Goal: Task Accomplishment & Management: Use online tool/utility

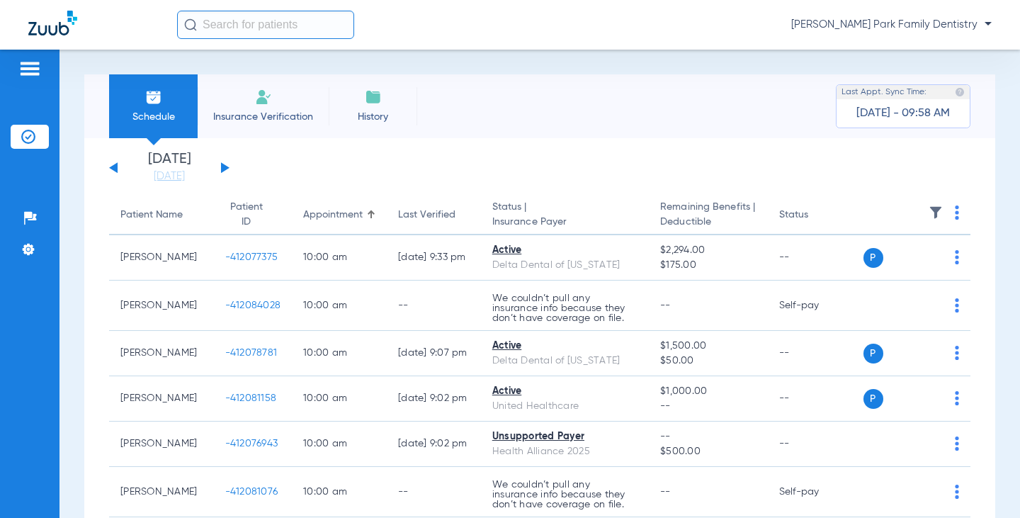
click at [223, 166] on button at bounding box center [225, 167] width 9 height 11
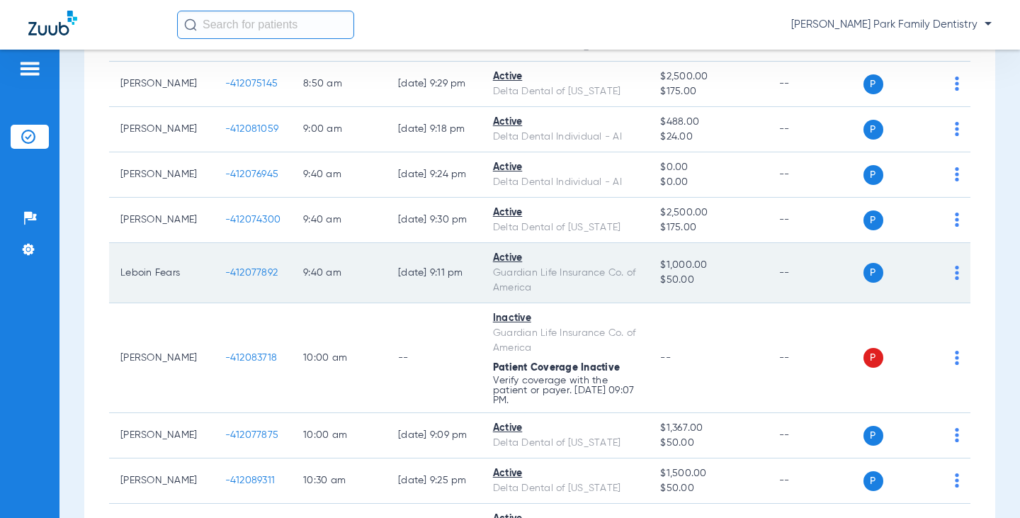
scroll to position [283, 0]
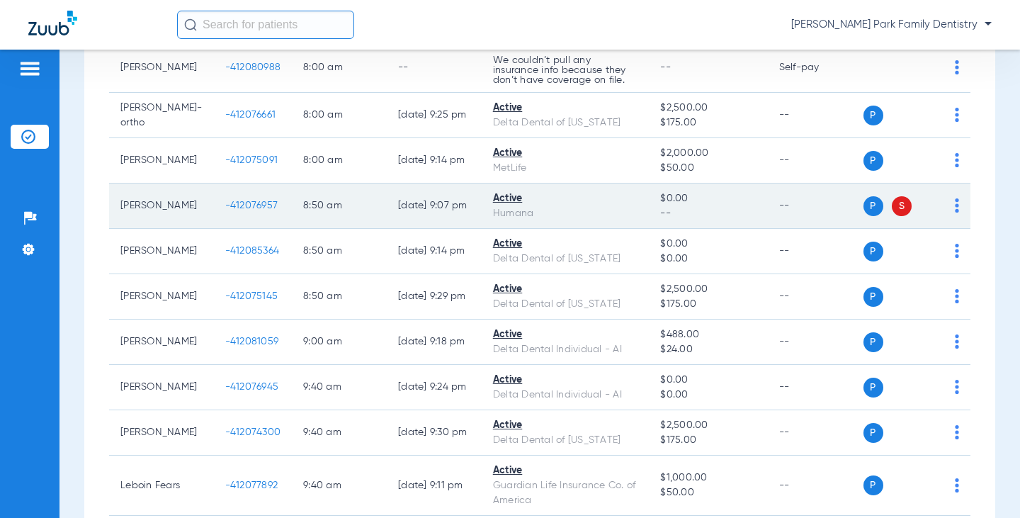
click at [230, 210] on span "-412076957" at bounding box center [251, 206] width 53 height 10
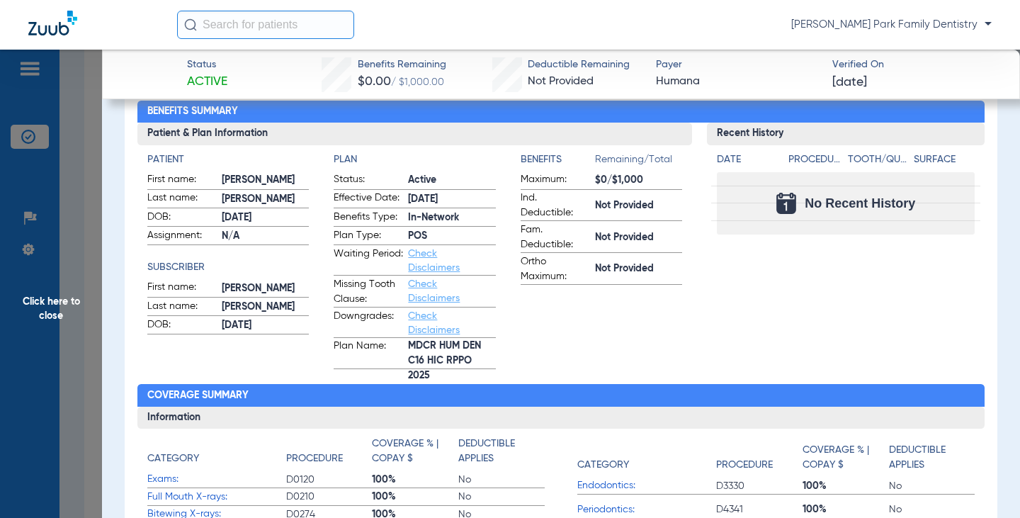
scroll to position [0, 0]
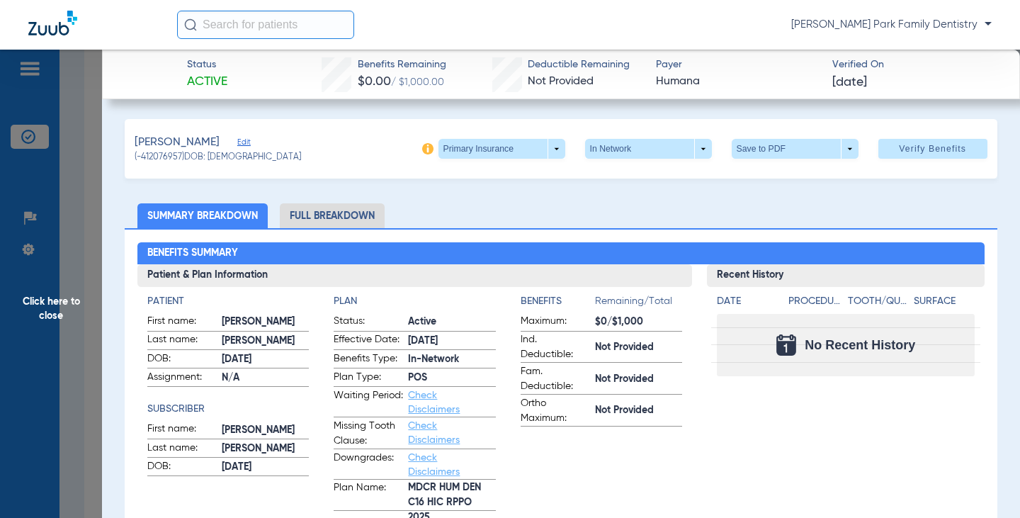
click at [422, 150] on img at bounding box center [427, 148] width 11 height 11
click at [453, 212] on ul "Summary Breakdown Full Breakdown" at bounding box center [561, 215] width 872 height 25
click at [69, 314] on span "Click here to close" at bounding box center [51, 309] width 102 height 518
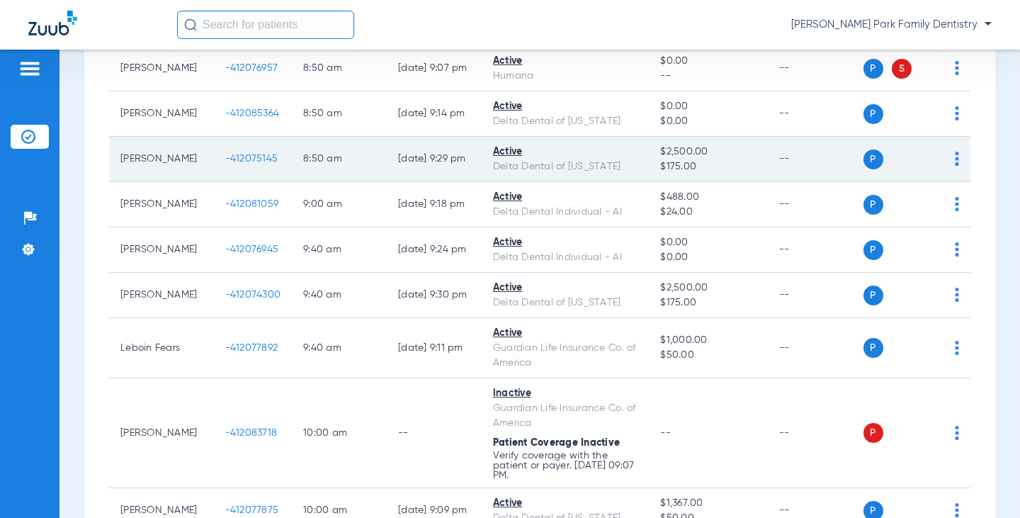
scroll to position [638, 0]
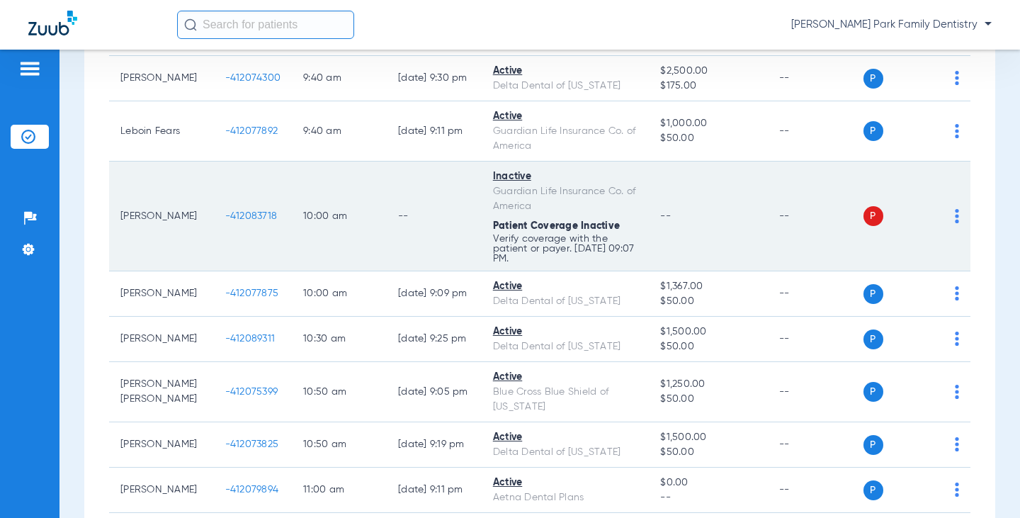
click at [244, 221] on span "-412083718" at bounding box center [251, 216] width 52 height 10
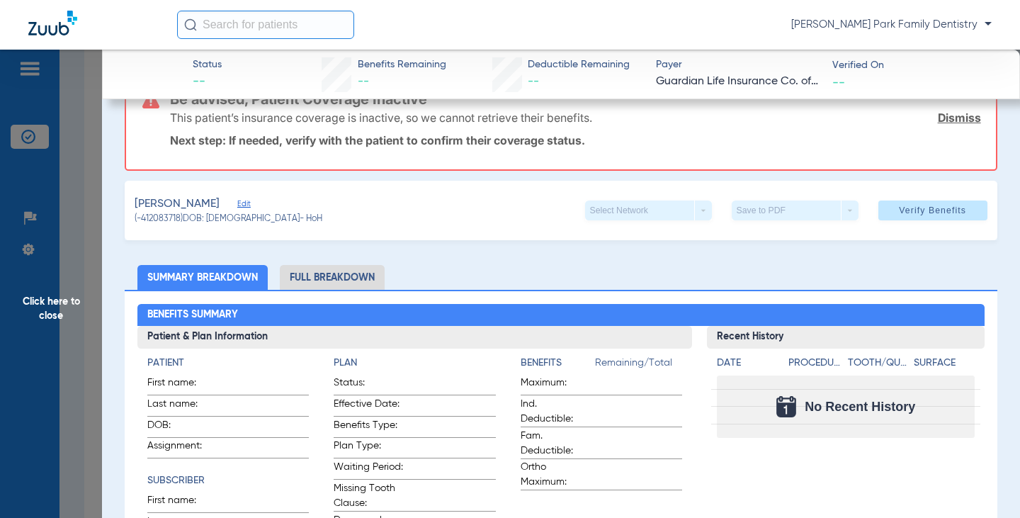
scroll to position [0, 0]
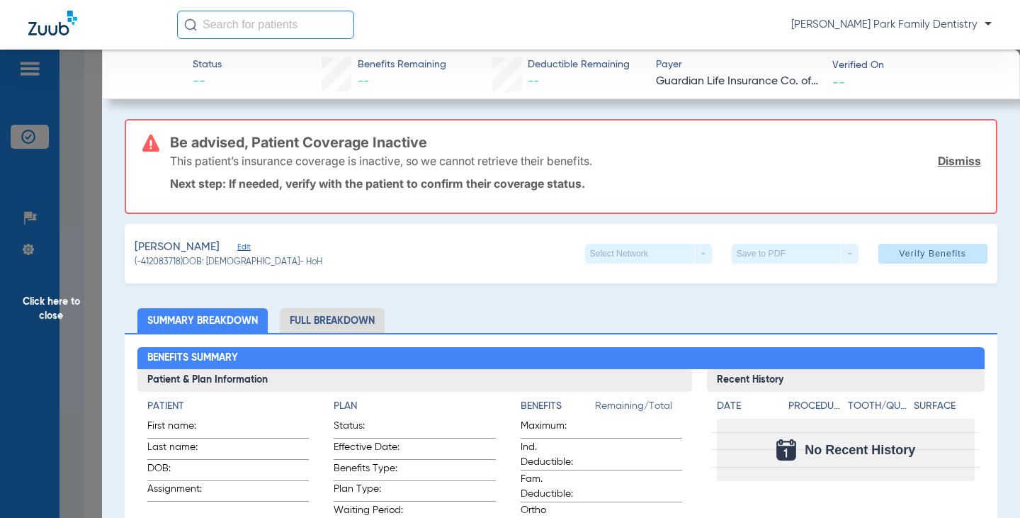
click at [52, 298] on span "Click here to close" at bounding box center [51, 309] width 102 height 518
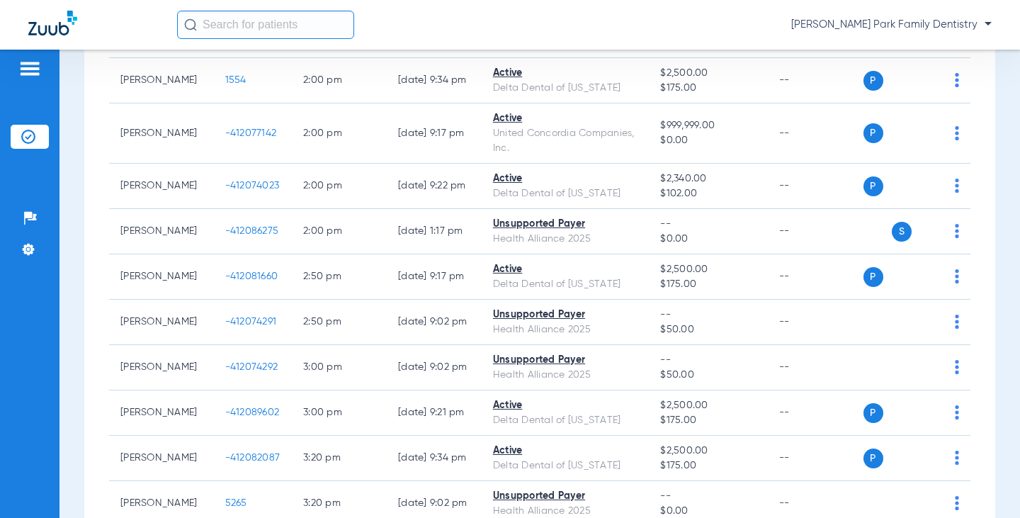
scroll to position [1488, 0]
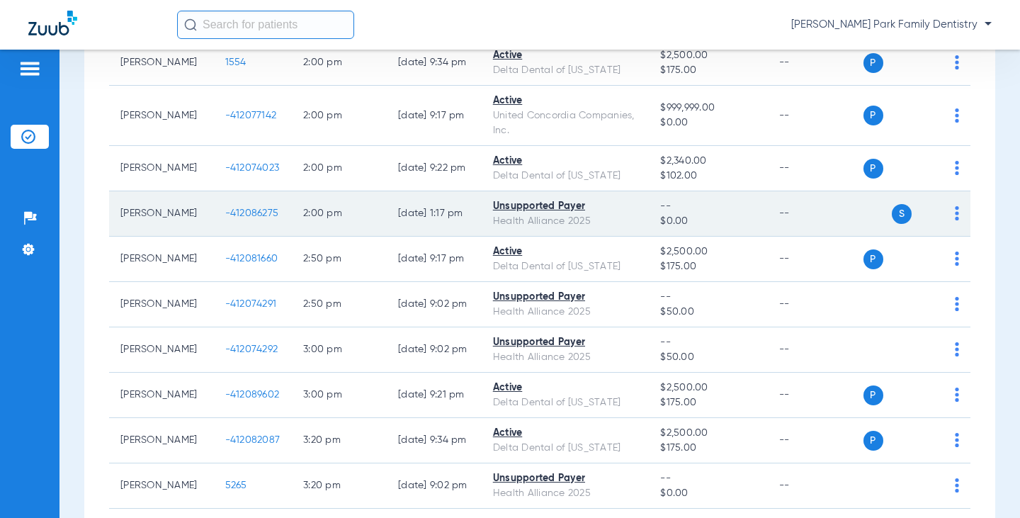
click at [232, 218] on span "-412086275" at bounding box center [252, 213] width 54 height 10
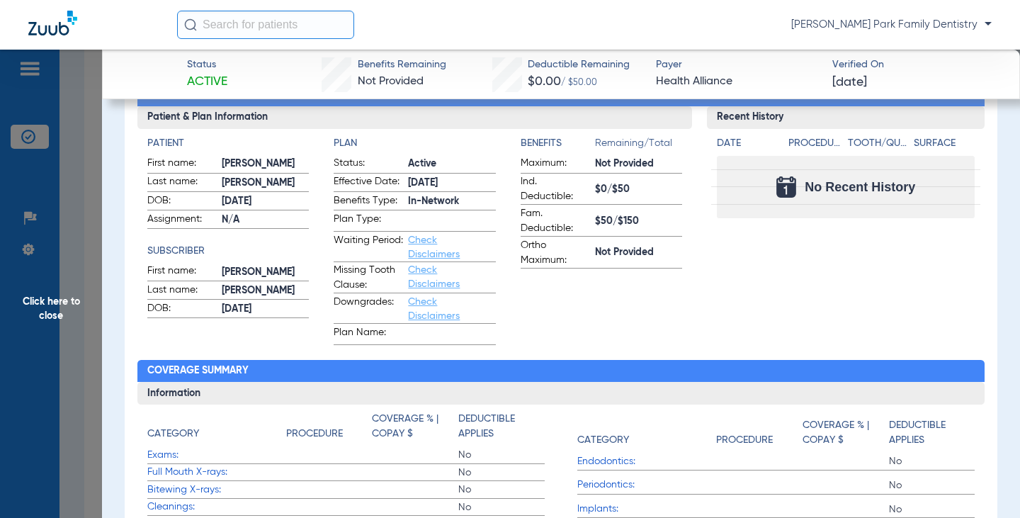
scroll to position [354, 0]
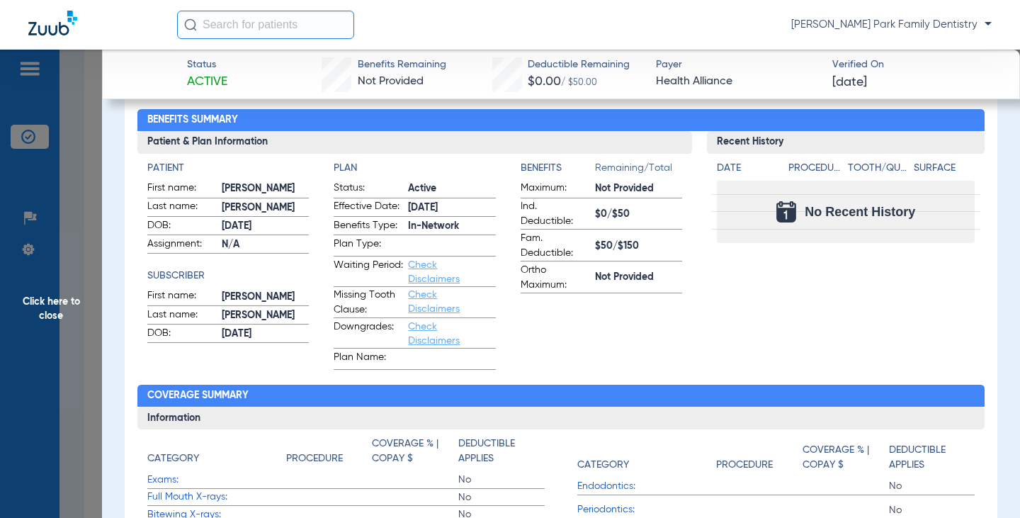
click at [73, 299] on span "Click here to close" at bounding box center [51, 309] width 102 height 518
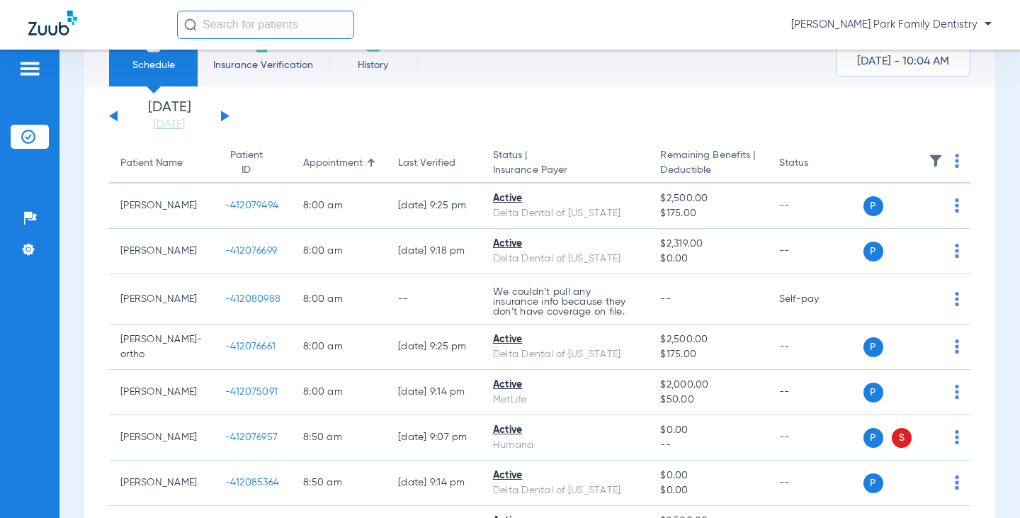
scroll to position [0, 0]
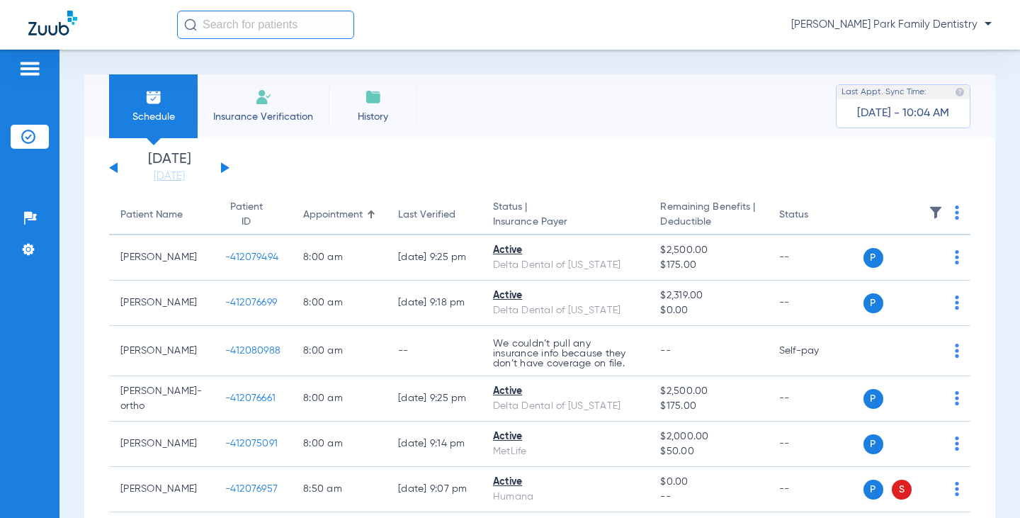
click at [225, 165] on button at bounding box center [225, 167] width 9 height 11
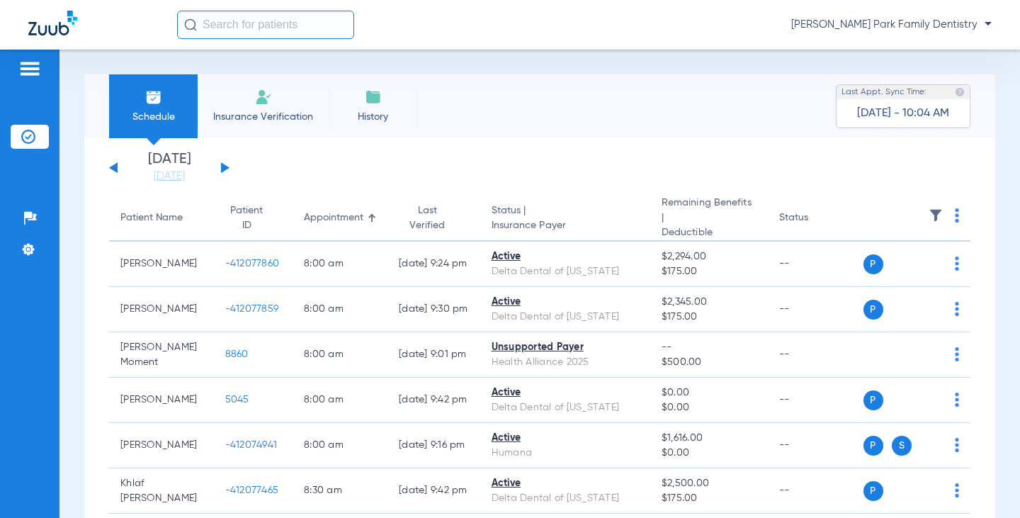
click at [115, 167] on button at bounding box center [113, 167] width 9 height 11
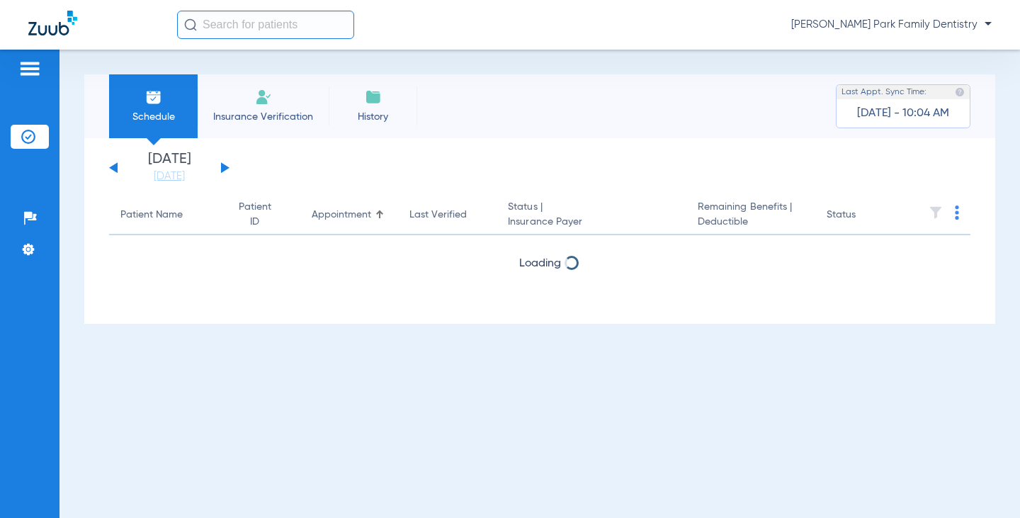
click at [115, 167] on button at bounding box center [113, 167] width 9 height 11
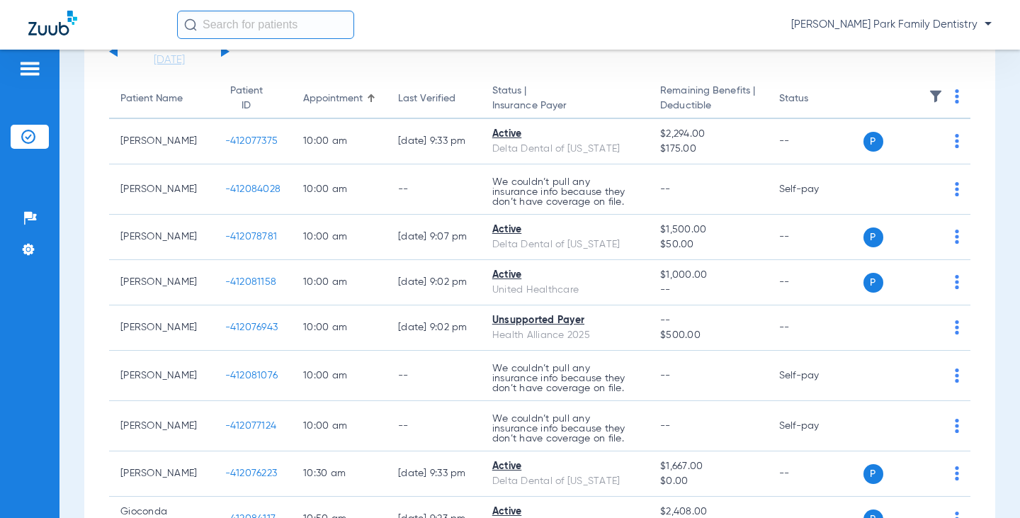
scroll to position [142, 0]
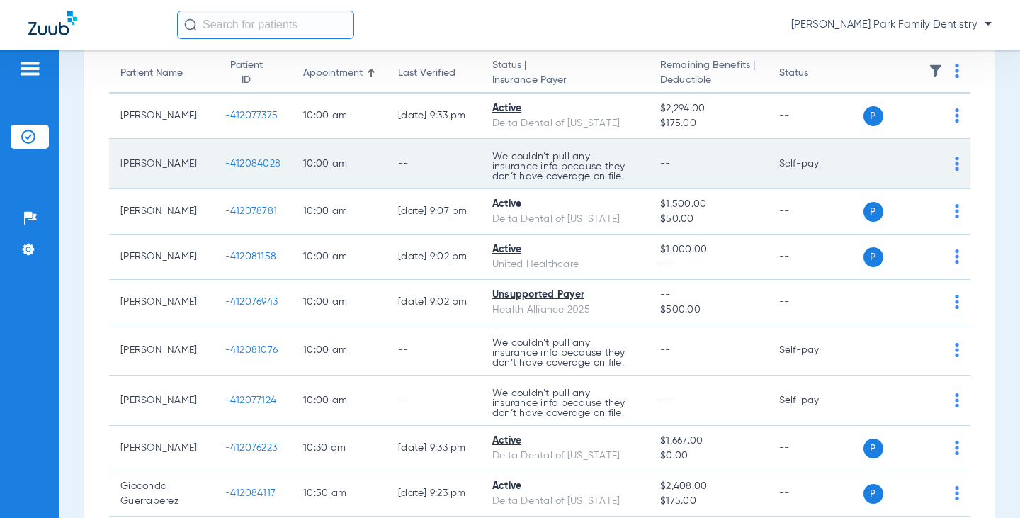
click at [225, 164] on span "-412084028" at bounding box center [253, 164] width 56 height 10
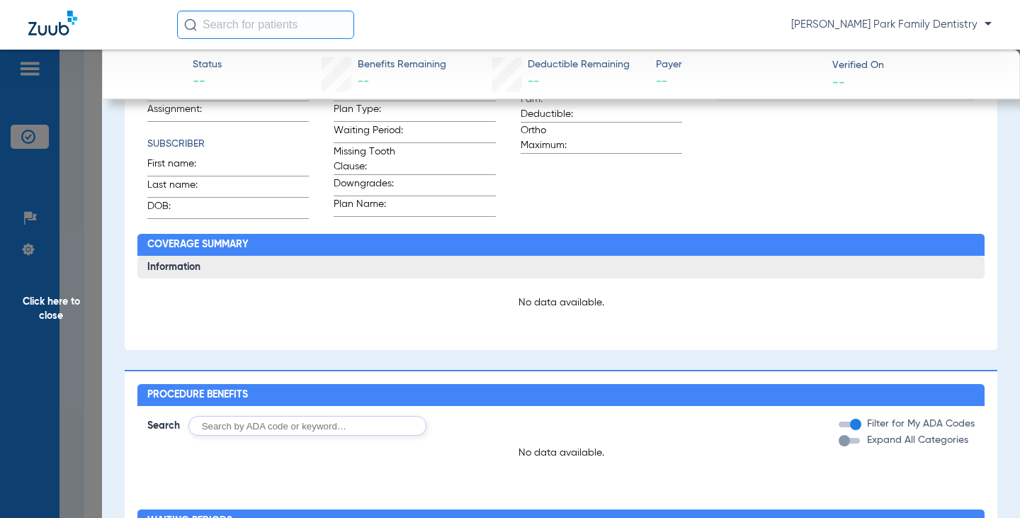
scroll to position [354, 0]
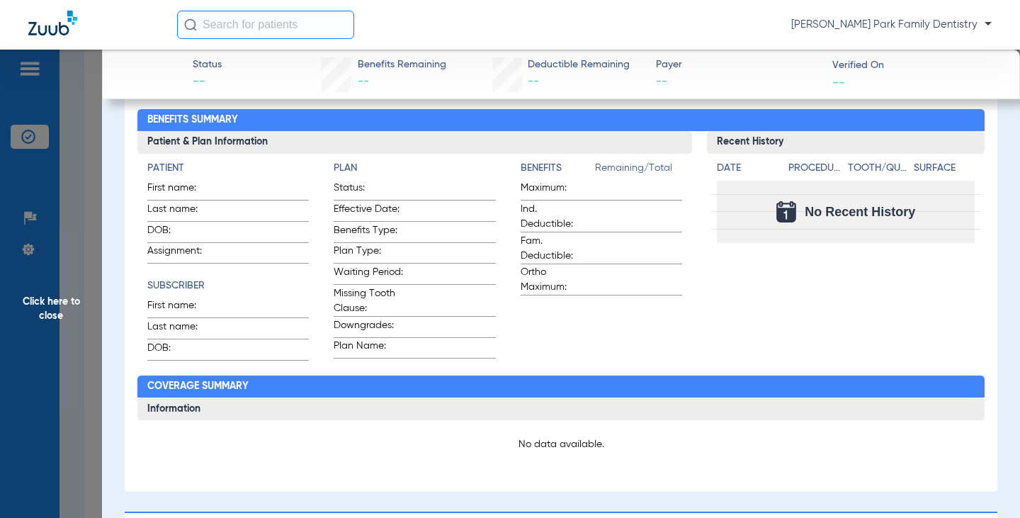
click at [40, 324] on span "Click here to close" at bounding box center [51, 309] width 102 height 518
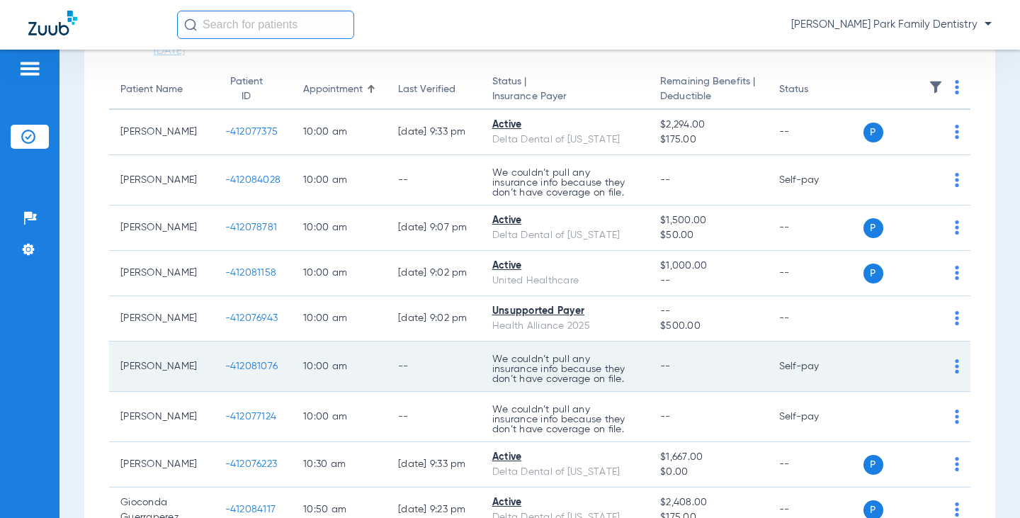
scroll to position [142, 0]
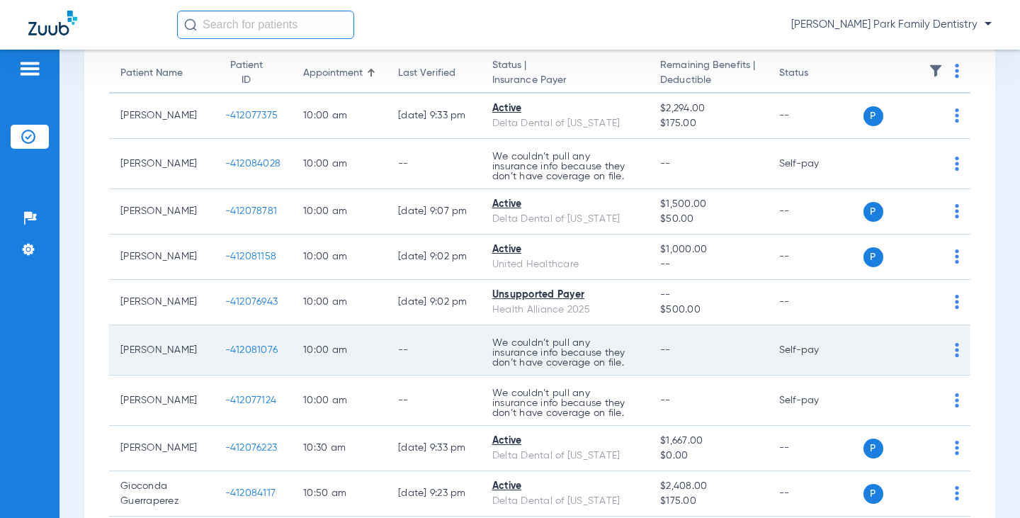
click at [230, 355] on span "-412081076" at bounding box center [251, 350] width 53 height 10
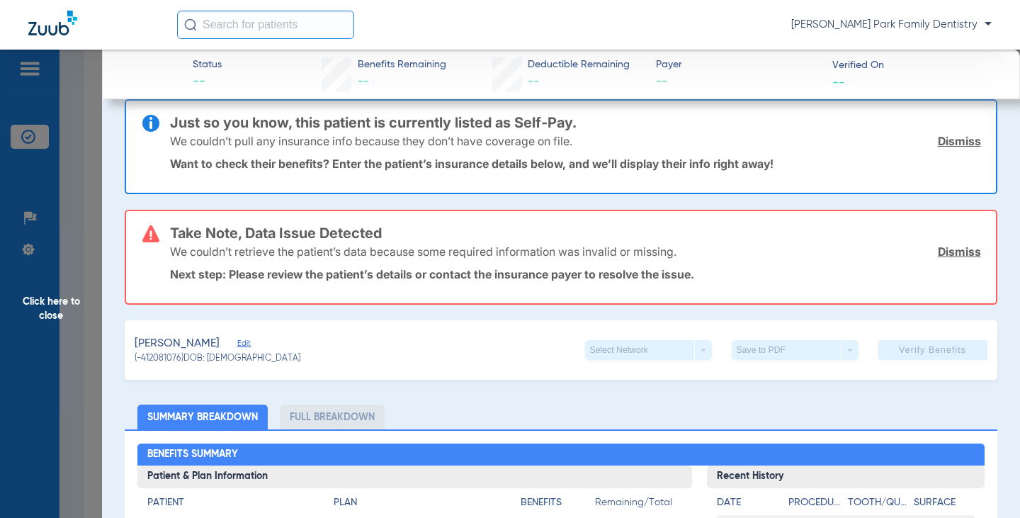
scroll to position [0, 0]
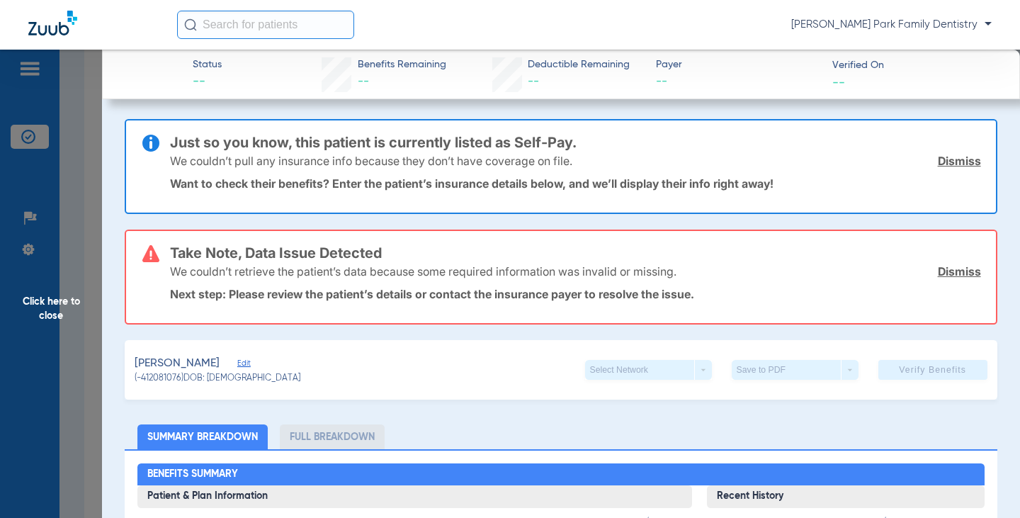
click at [46, 303] on span "Click here to close" at bounding box center [51, 309] width 102 height 518
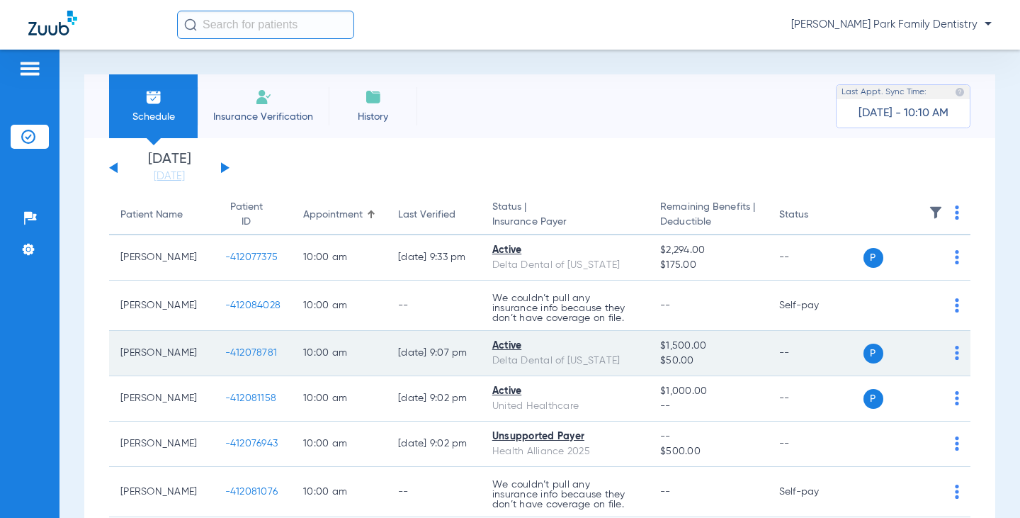
scroll to position [71, 0]
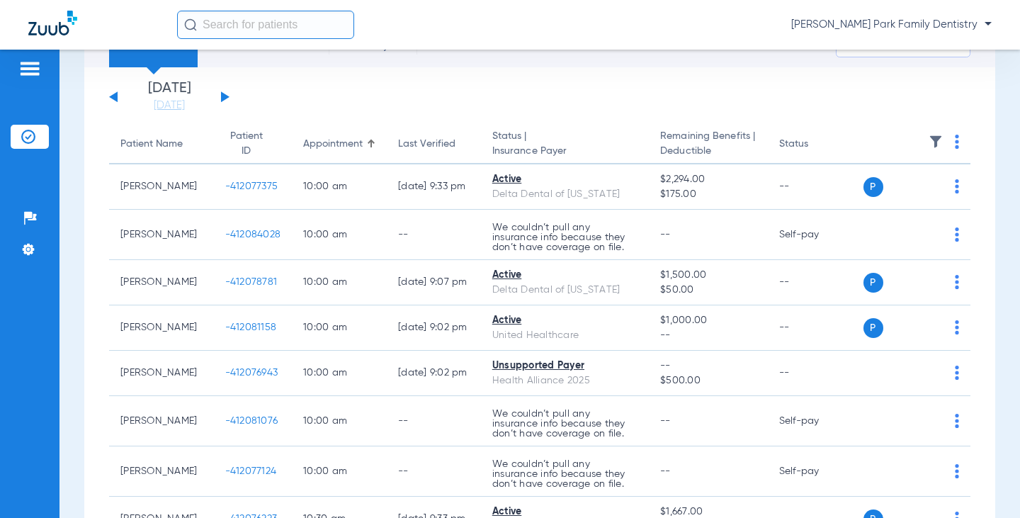
click at [929, 142] on img at bounding box center [936, 142] width 14 height 14
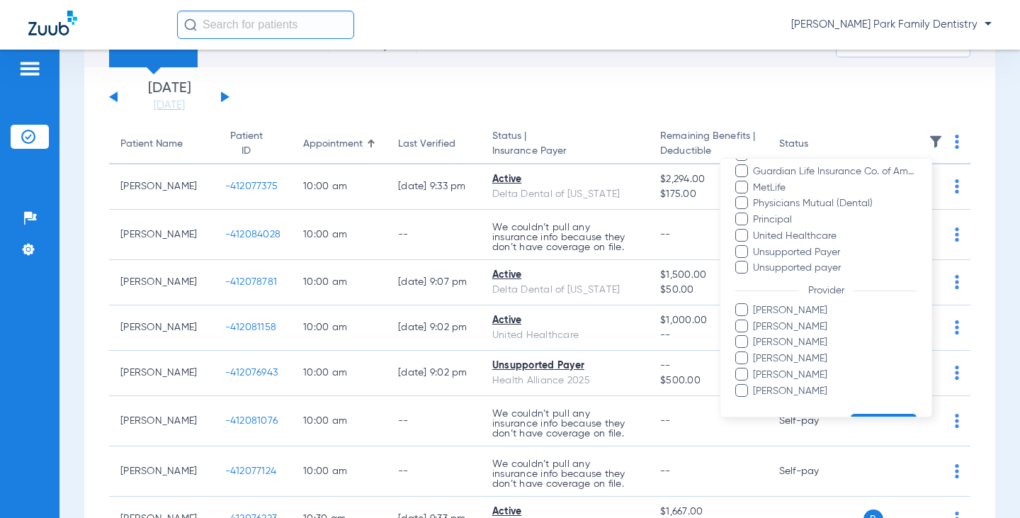
scroll to position [322, 0]
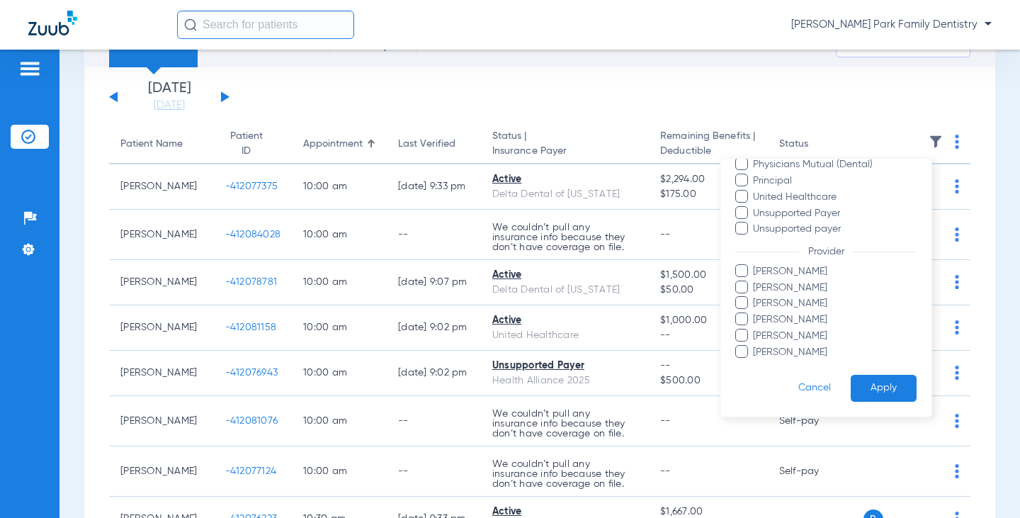
click at [742, 356] on span at bounding box center [741, 350] width 13 height 13
click at [755, 361] on input "[PERSON_NAME]" at bounding box center [755, 361] width 0 height 0
click at [864, 381] on button "Apply" at bounding box center [884, 388] width 66 height 28
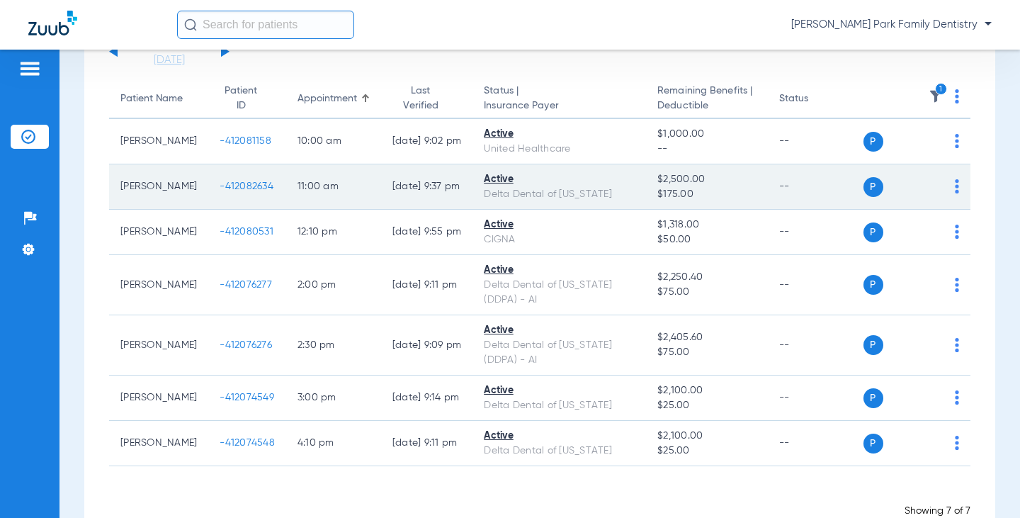
scroll to position [142, 0]
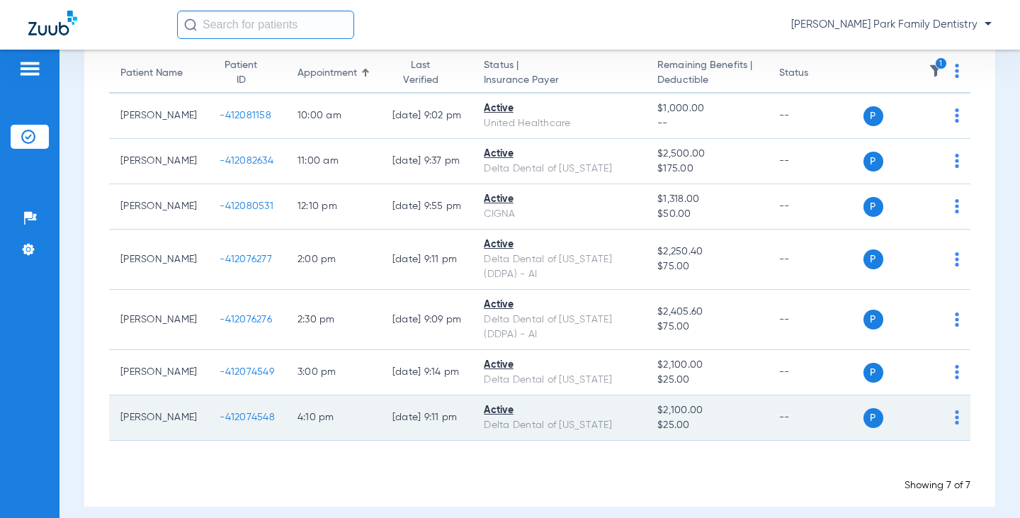
click at [231, 419] on span "-412074548" at bounding box center [247, 417] width 55 height 10
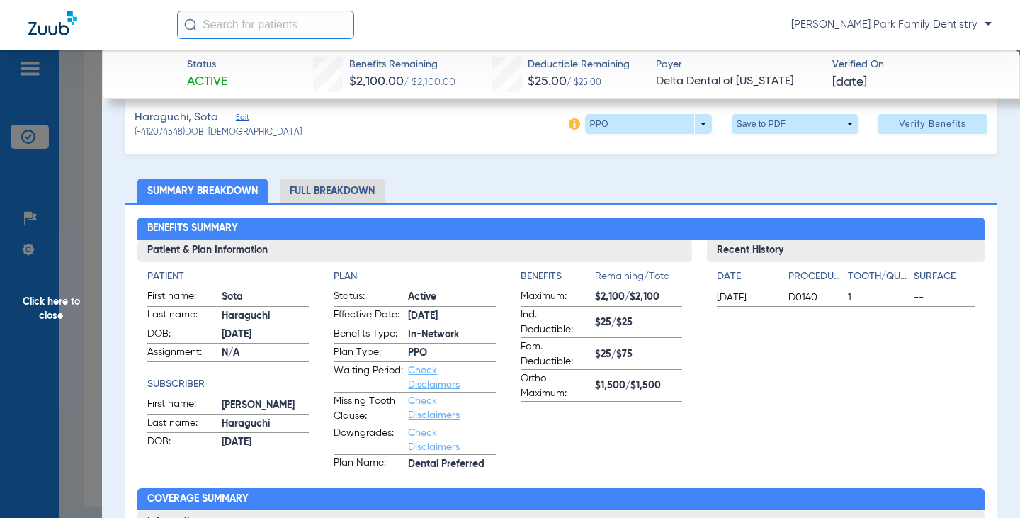
scroll to position [0, 0]
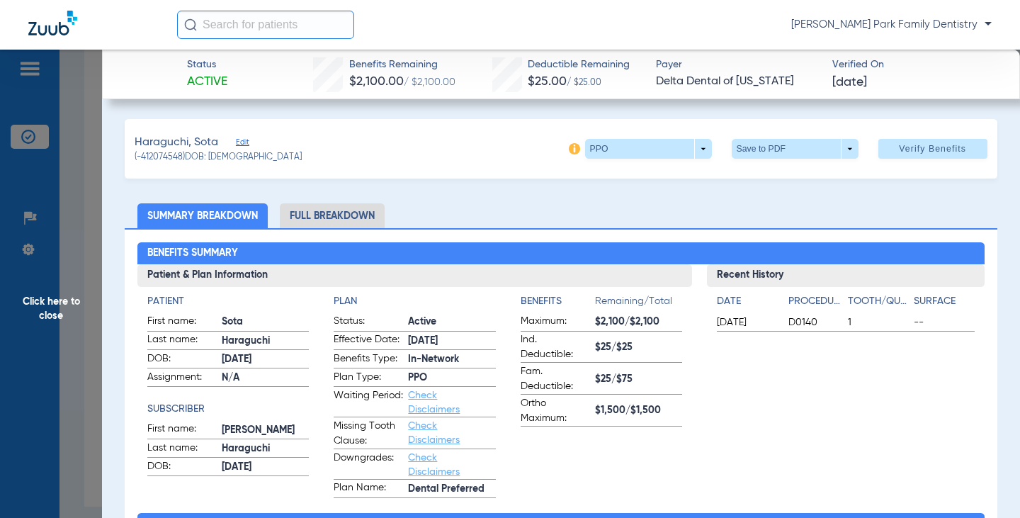
click at [70, 305] on span "Click here to close" at bounding box center [51, 309] width 102 height 518
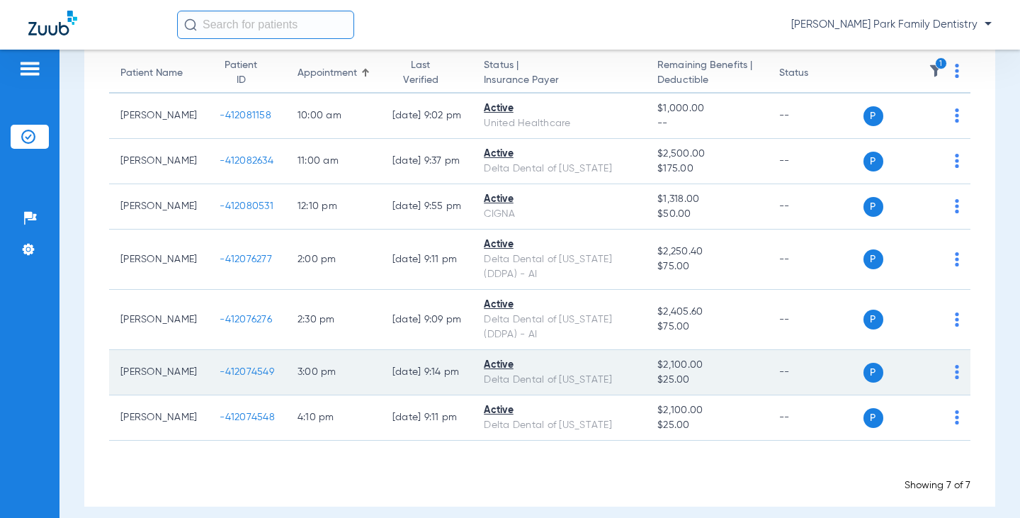
click at [239, 375] on span "-412074549" at bounding box center [247, 372] width 55 height 10
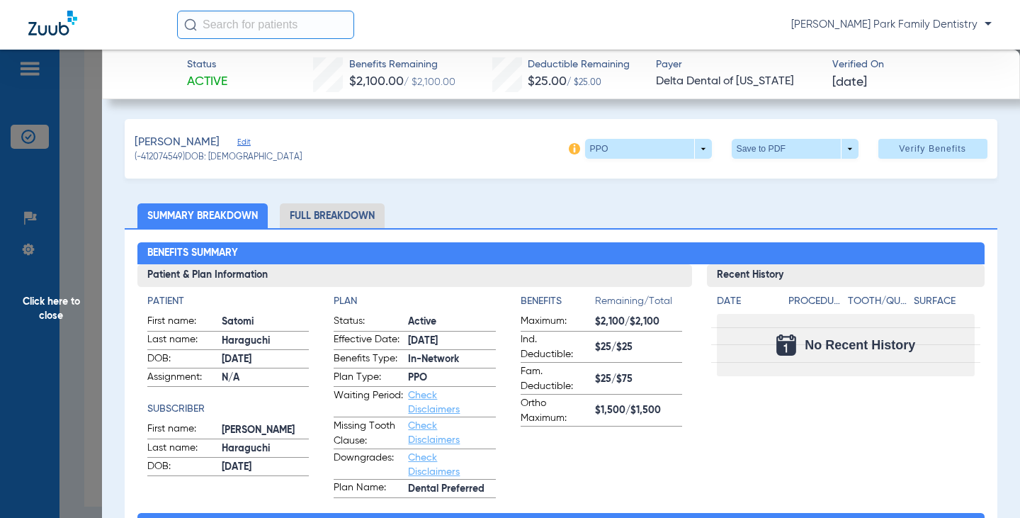
click at [71, 298] on span "Click here to close" at bounding box center [51, 309] width 102 height 518
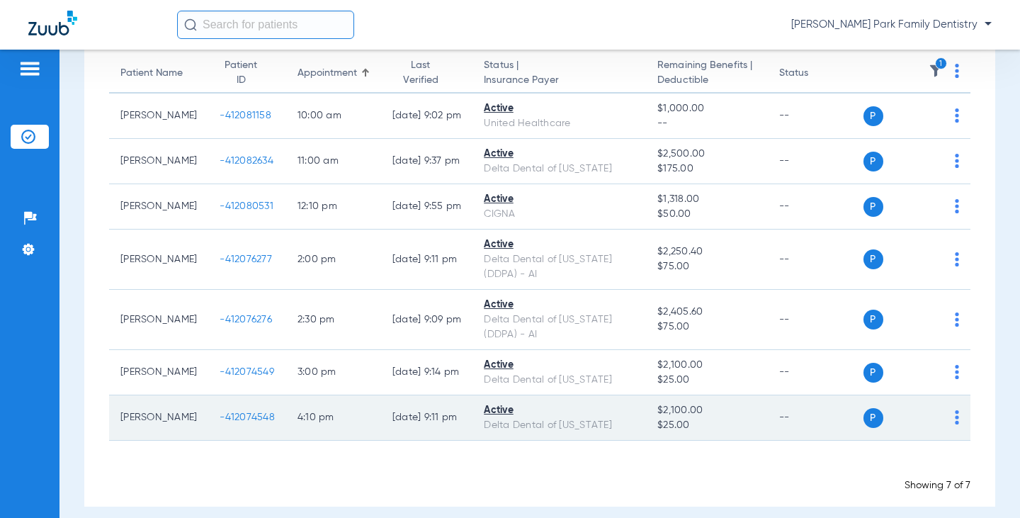
click at [227, 413] on span "-412074548" at bounding box center [247, 417] width 55 height 10
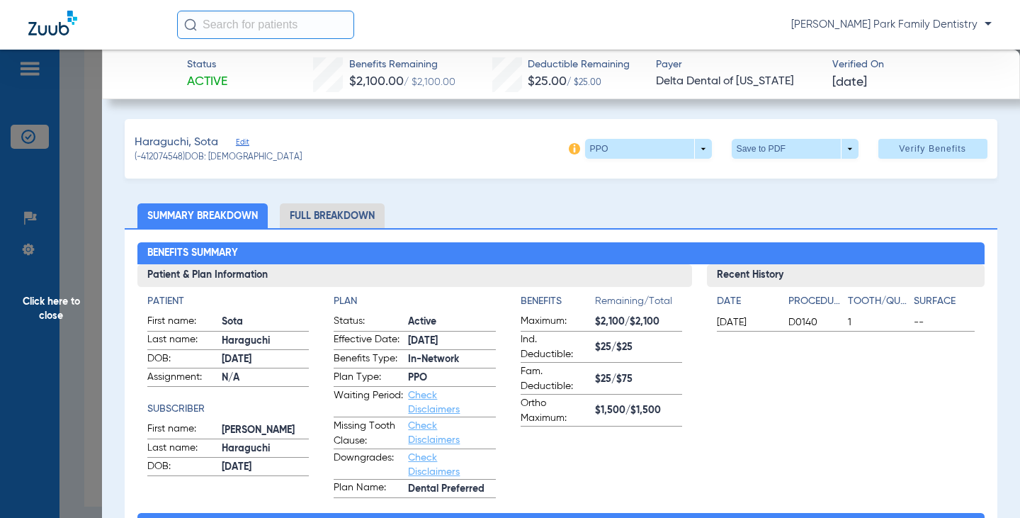
click at [58, 304] on span "Click here to close" at bounding box center [51, 309] width 102 height 518
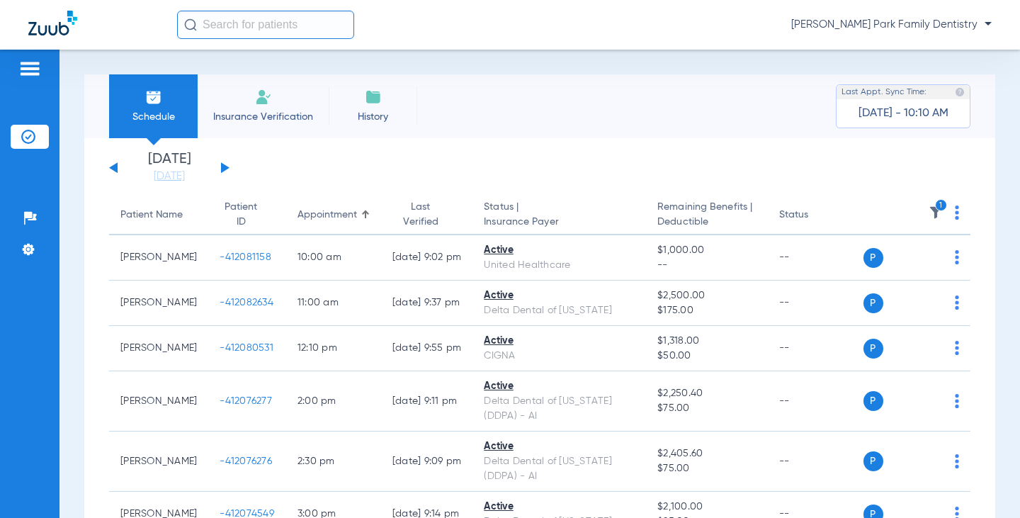
click at [929, 215] on img at bounding box center [936, 212] width 14 height 14
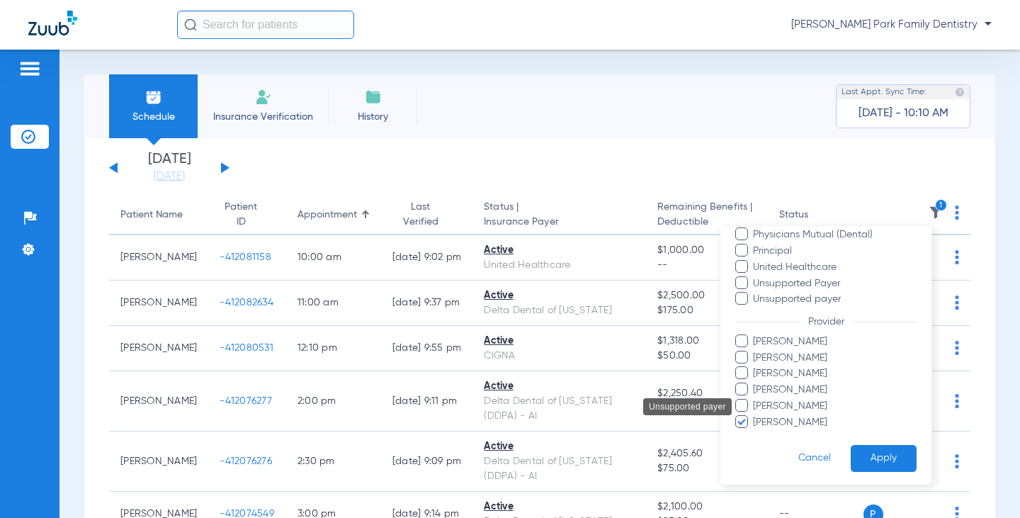
scroll to position [322, 0]
click at [740, 421] on span at bounding box center [741, 418] width 13 height 13
click at [755, 429] on input "[PERSON_NAME]" at bounding box center [755, 429] width 0 height 0
click at [746, 397] on span at bounding box center [741, 402] width 13 height 13
click at [755, 413] on input "[PERSON_NAME]" at bounding box center [755, 413] width 0 height 0
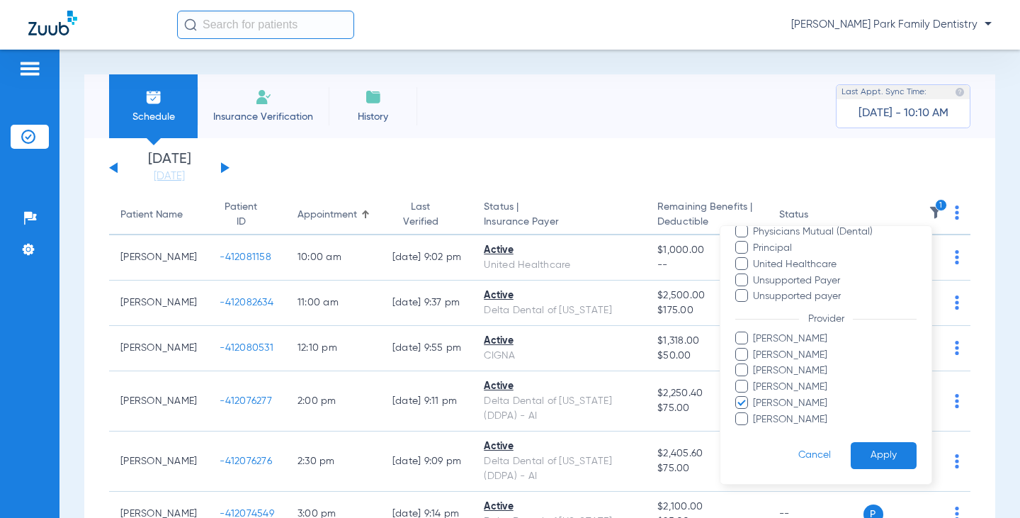
click at [747, 405] on span at bounding box center [741, 402] width 13 height 13
click at [755, 413] on input "[PERSON_NAME]" at bounding box center [755, 413] width 0 height 0
click at [745, 386] on span at bounding box center [741, 386] width 13 height 13
click at [755, 397] on input "[PERSON_NAME]" at bounding box center [755, 397] width 0 height 0
click at [859, 456] on button "Apply" at bounding box center [884, 456] width 66 height 28
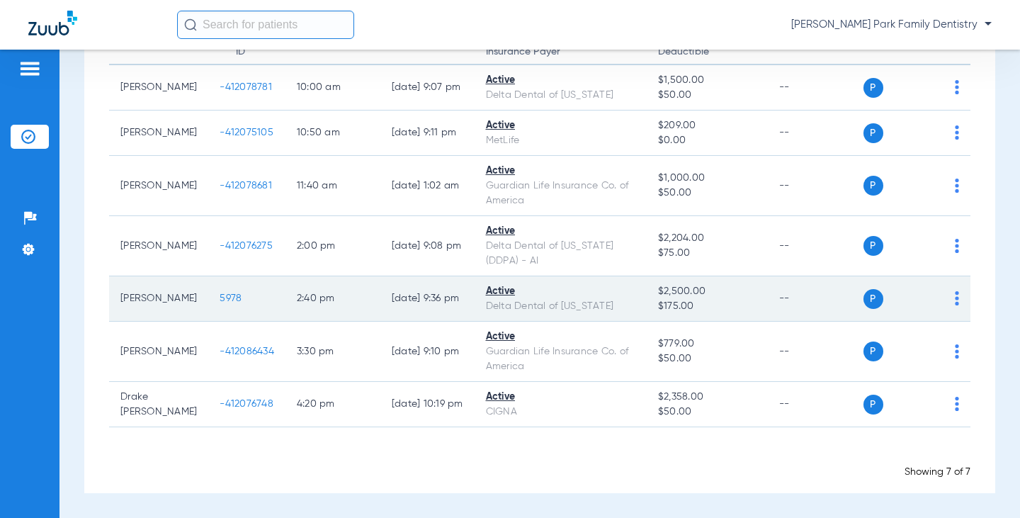
scroll to position [99, 0]
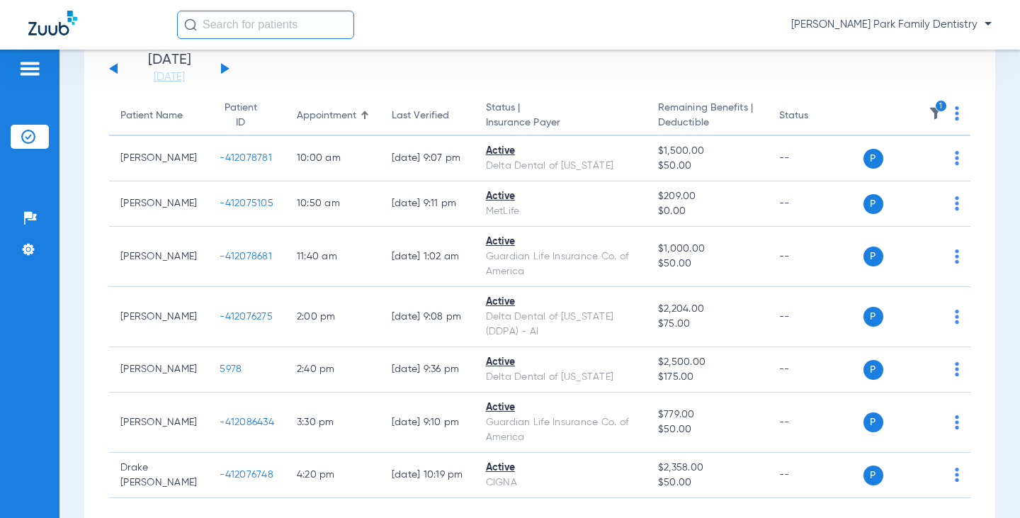
click at [929, 113] on img at bounding box center [936, 113] width 14 height 14
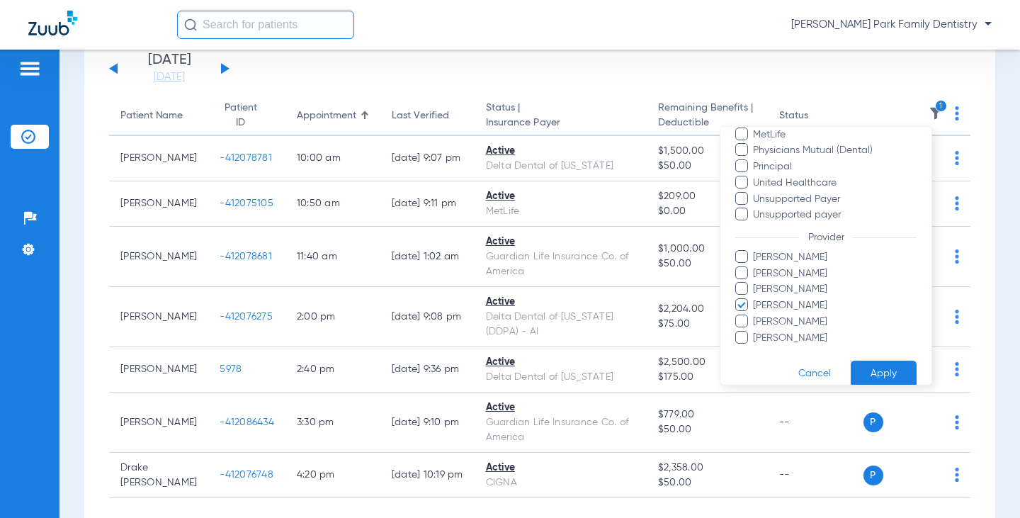
scroll to position [322, 0]
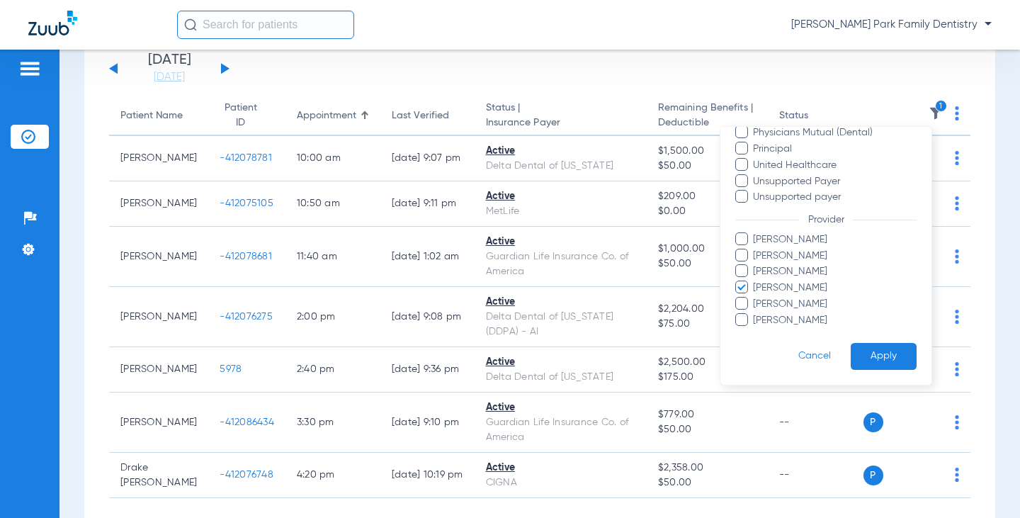
click at [743, 320] on span at bounding box center [741, 319] width 13 height 13
click at [755, 330] on input "[PERSON_NAME]" at bounding box center [755, 330] width 0 height 0
click at [745, 283] on span at bounding box center [741, 287] width 13 height 13
click at [755, 298] on input "[PERSON_NAME]" at bounding box center [755, 298] width 0 height 0
click at [859, 351] on button "Apply" at bounding box center [884, 357] width 66 height 28
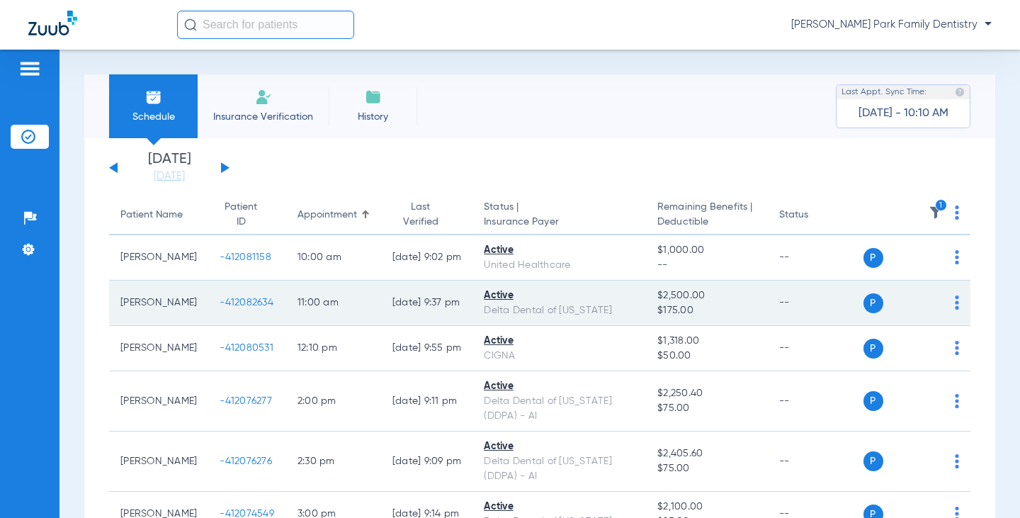
click at [242, 305] on span "-412082634" at bounding box center [247, 303] width 54 height 10
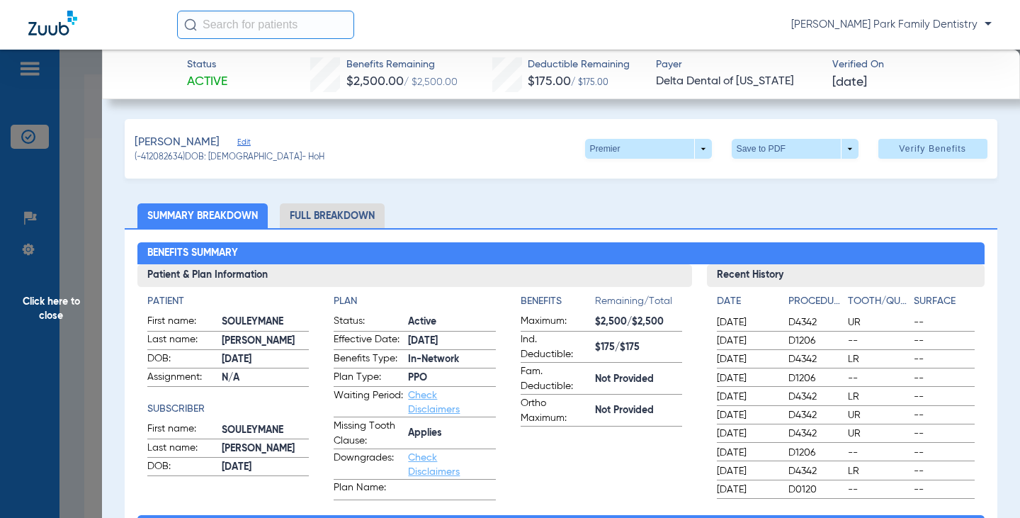
click at [38, 315] on span "Click here to close" at bounding box center [51, 309] width 102 height 518
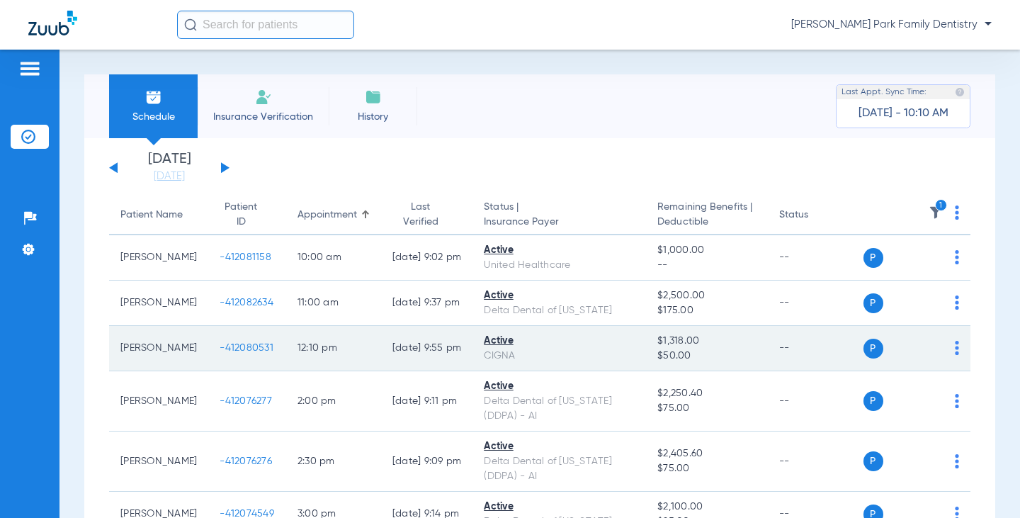
click at [223, 351] on span "-412080531" at bounding box center [247, 348] width 54 height 10
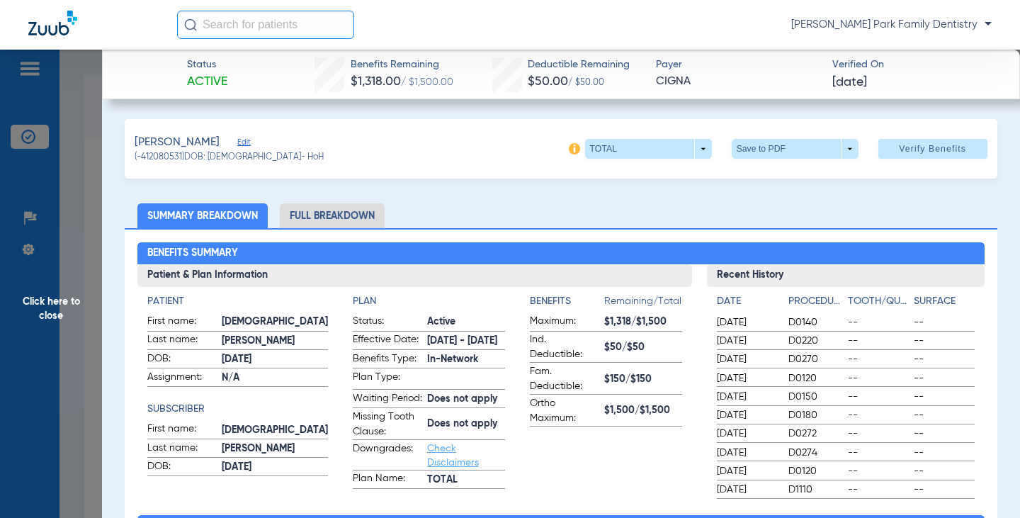
click at [60, 292] on span "Click here to close" at bounding box center [51, 309] width 102 height 518
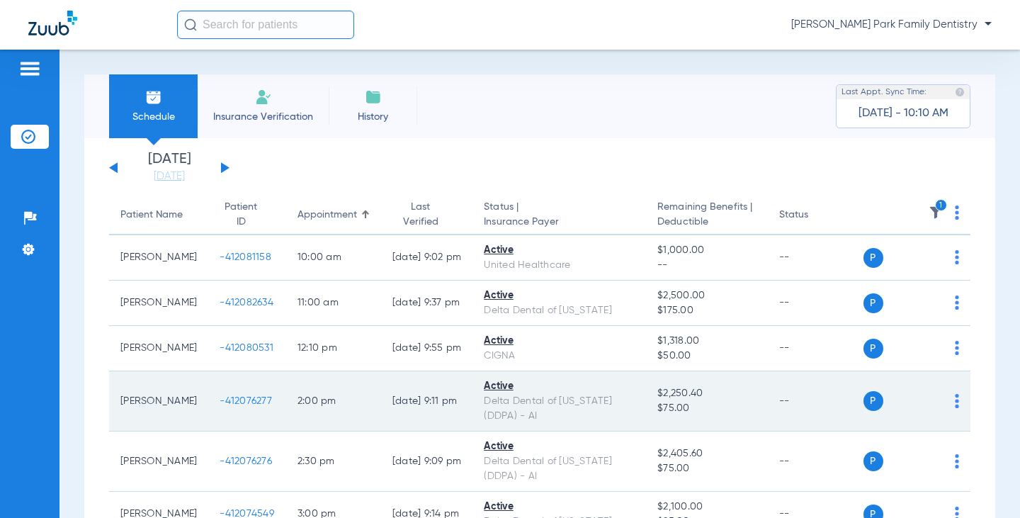
click at [232, 402] on span "-412076277" at bounding box center [246, 401] width 52 height 10
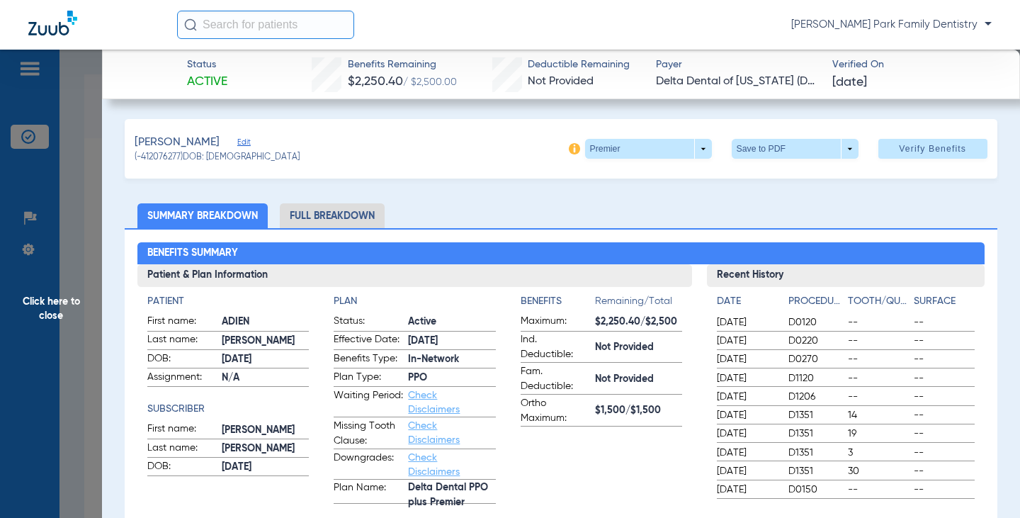
click at [49, 305] on span "Click here to close" at bounding box center [51, 309] width 102 height 518
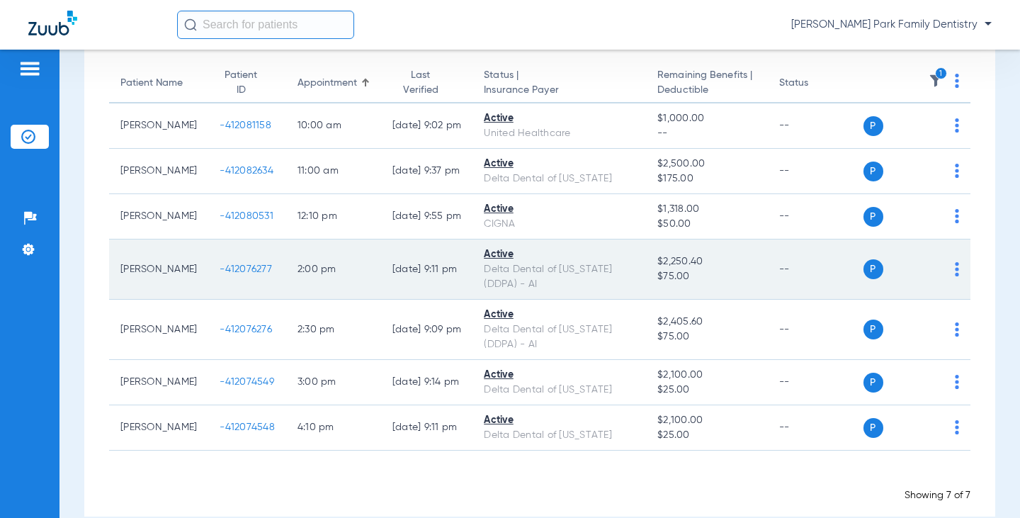
scroll to position [142, 0]
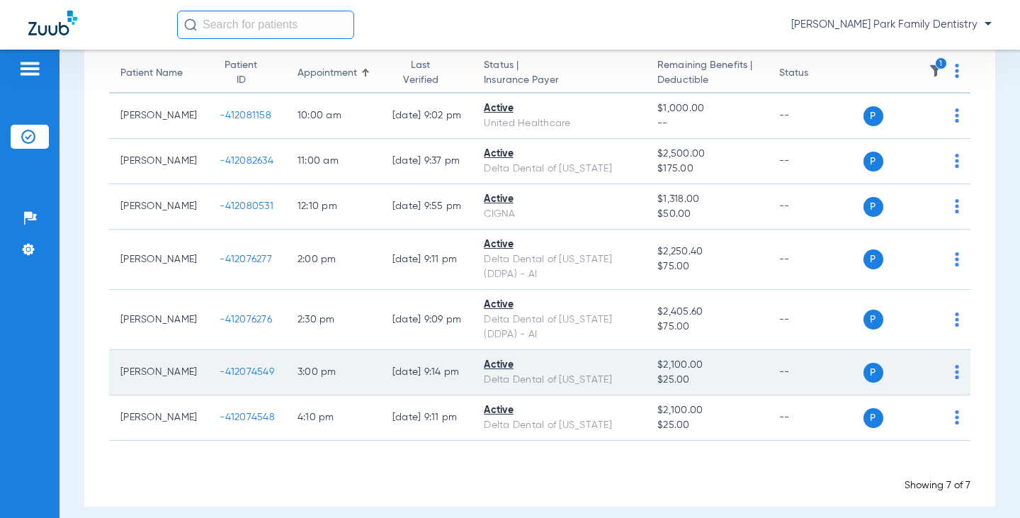
click at [235, 370] on span "-412074549" at bounding box center [247, 372] width 55 height 10
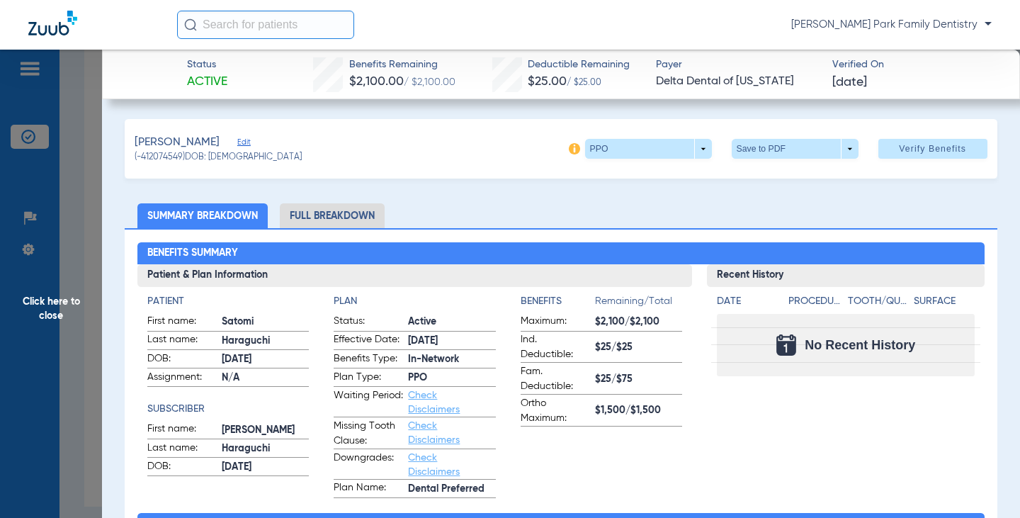
click at [62, 283] on span "Click here to close" at bounding box center [51, 309] width 102 height 518
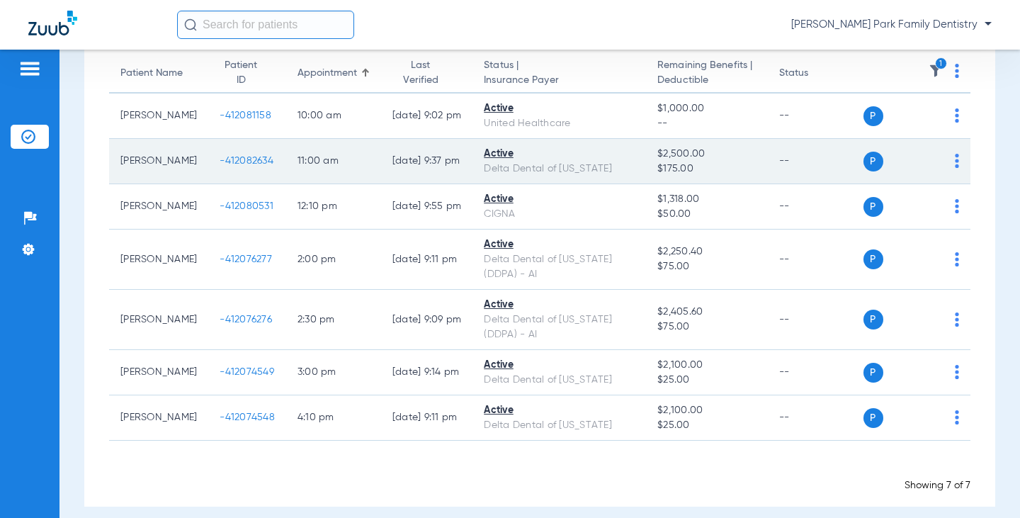
scroll to position [71, 0]
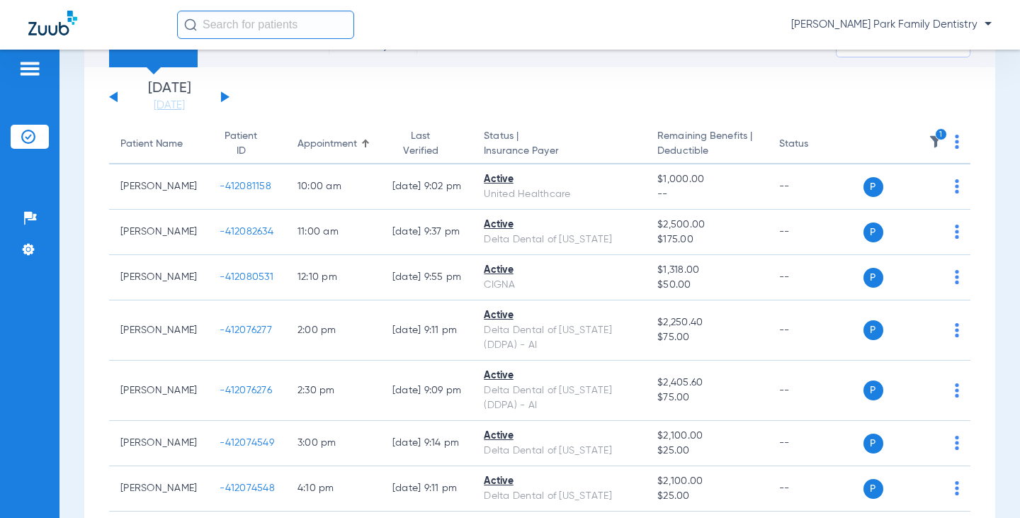
click at [935, 139] on icon "1" at bounding box center [941, 134] width 13 height 13
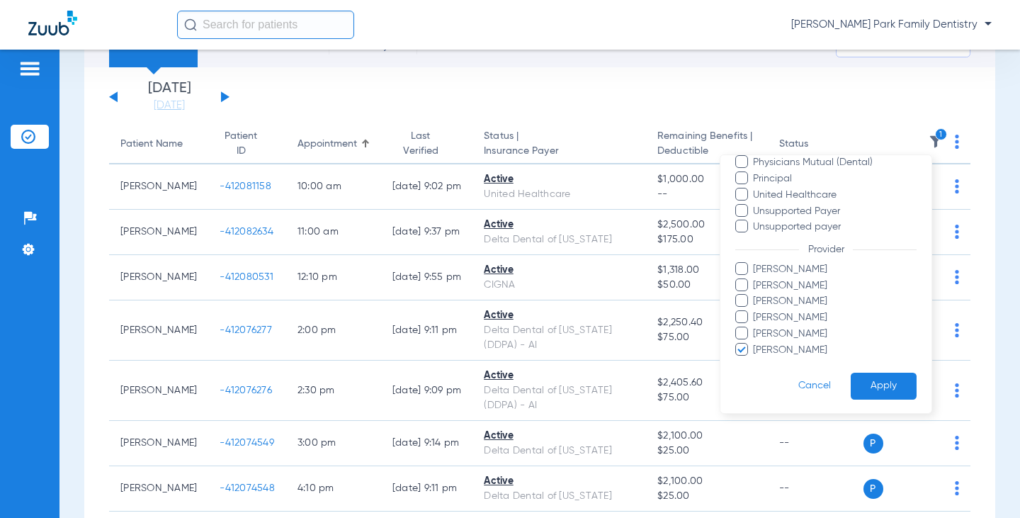
scroll to position [322, 0]
click at [742, 344] on span at bounding box center [741, 348] width 13 height 13
click at [755, 359] on input "[PERSON_NAME]" at bounding box center [755, 359] width 0 height 0
click at [738, 324] on ul "[PERSON_NAME] [PERSON_NAME] [PERSON_NAME] [PERSON_NAME] [PERSON_NAME] [PERSON_N…" at bounding box center [825, 309] width 181 height 96
click at [748, 310] on span at bounding box center [741, 315] width 13 height 13
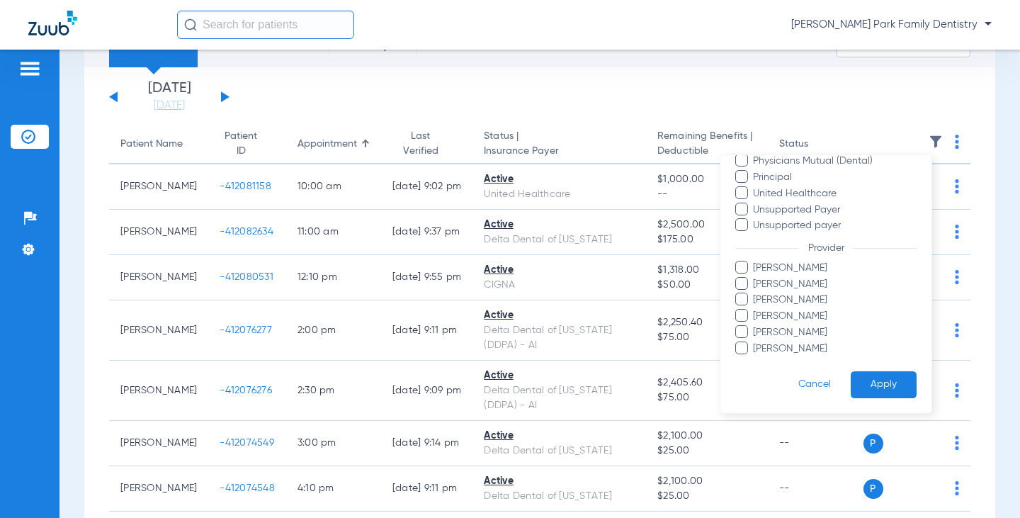
click at [755, 326] on input "[PERSON_NAME]" at bounding box center [755, 326] width 0 height 0
click at [857, 376] on button "Apply" at bounding box center [884, 385] width 66 height 28
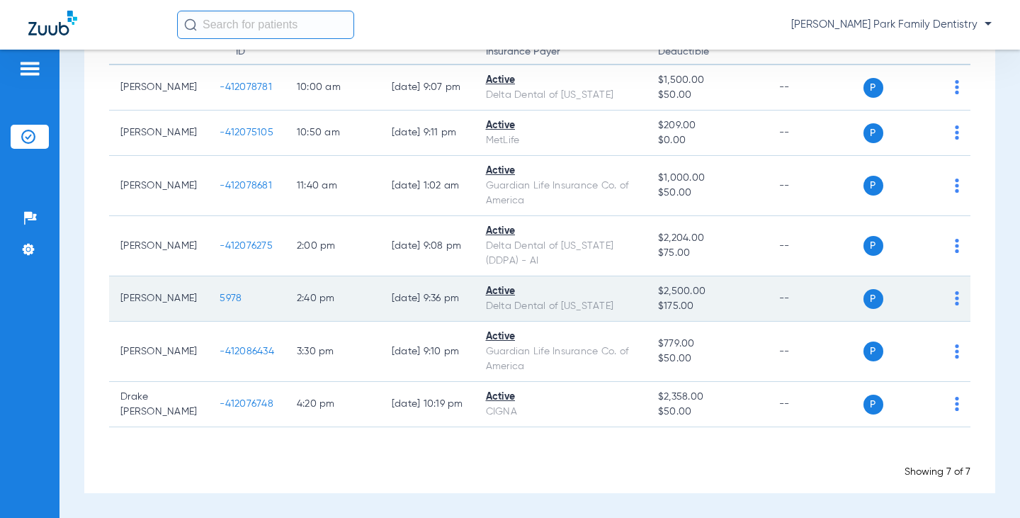
scroll to position [99, 0]
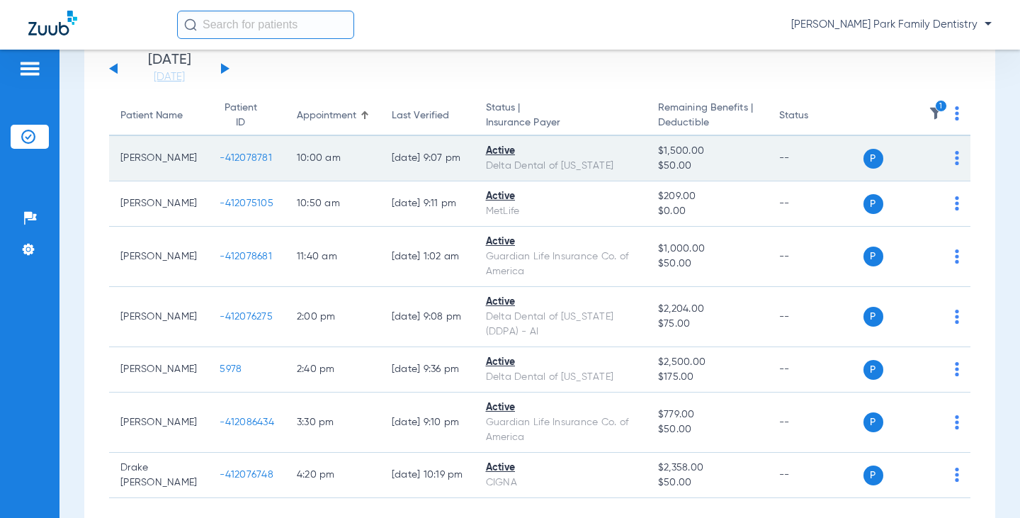
click at [214, 166] on td "-412078781" at bounding box center [246, 158] width 77 height 45
click at [220, 154] on span "-412078781" at bounding box center [246, 158] width 52 height 10
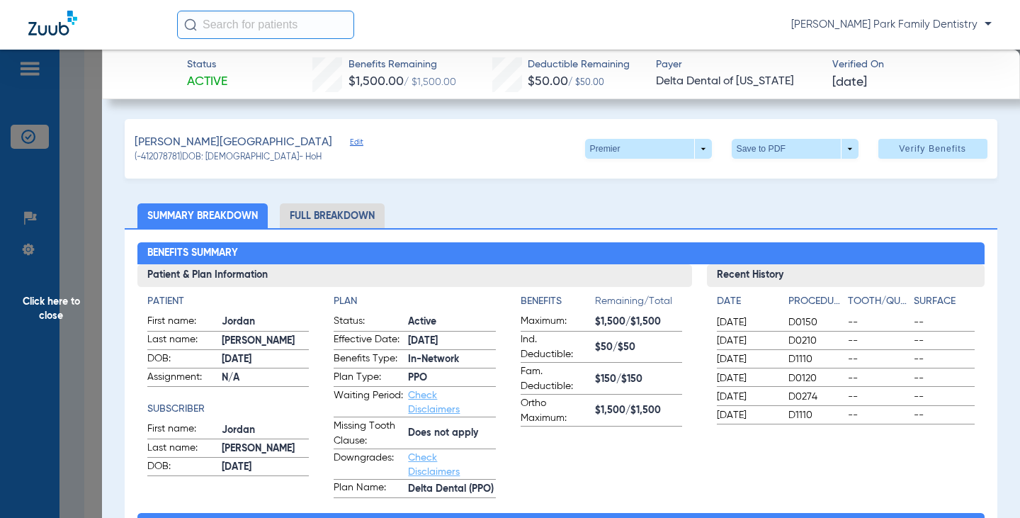
click at [35, 314] on span "Click here to close" at bounding box center [51, 309] width 102 height 518
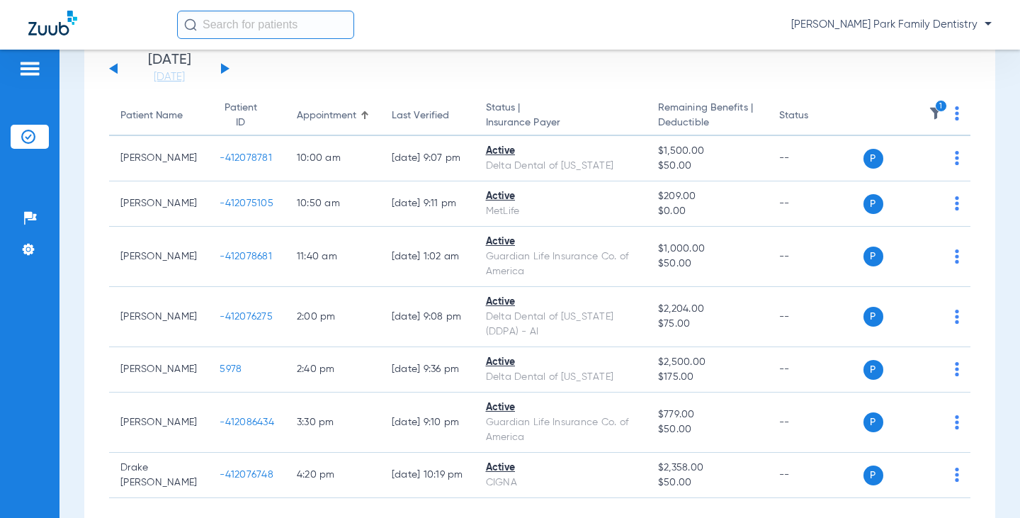
click at [929, 118] on img at bounding box center [936, 113] width 14 height 14
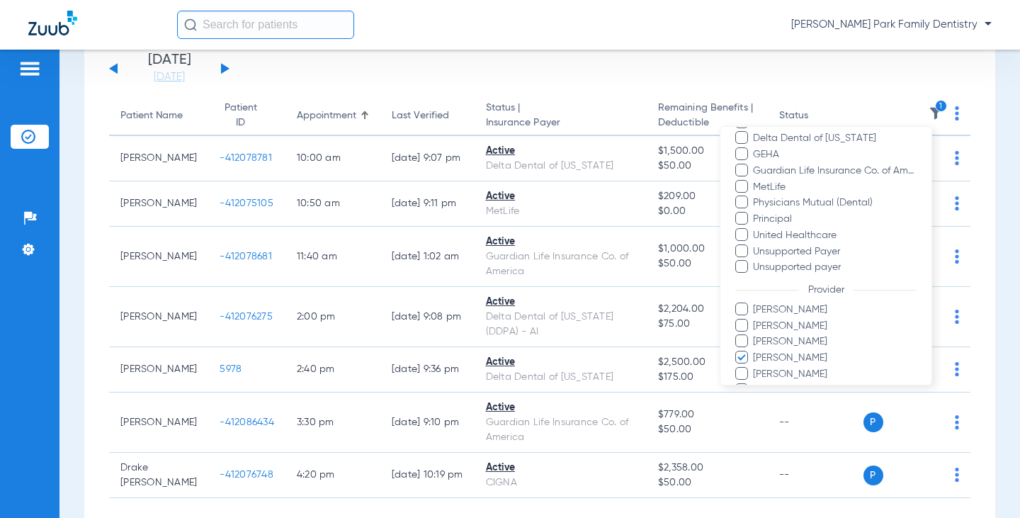
scroll to position [322, 0]
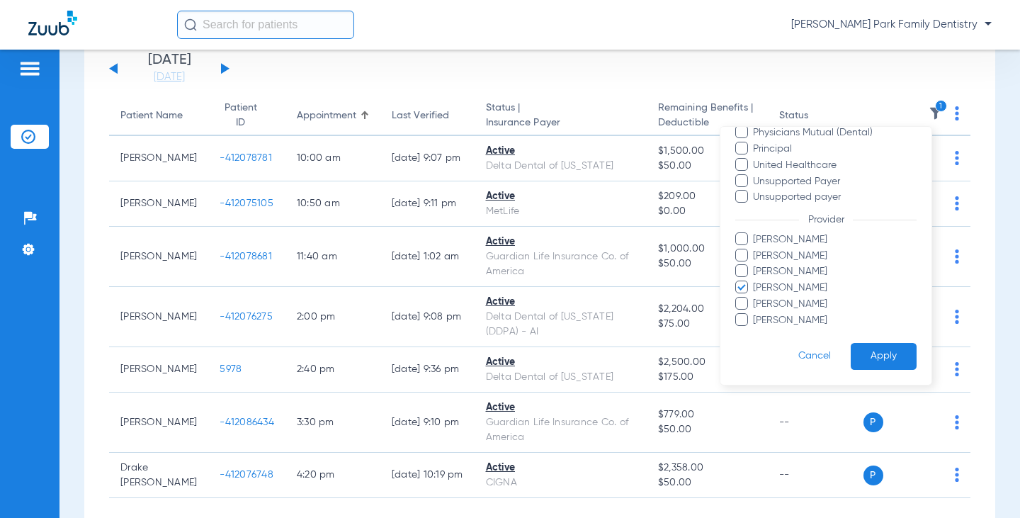
click at [745, 271] on span at bounding box center [741, 270] width 13 height 13
click at [755, 281] on input "[PERSON_NAME]" at bounding box center [755, 281] width 0 height 0
click at [738, 288] on span at bounding box center [741, 287] width 13 height 13
click at [755, 298] on input "[PERSON_NAME]" at bounding box center [755, 298] width 0 height 0
click at [855, 366] on button "Apply" at bounding box center [884, 357] width 66 height 28
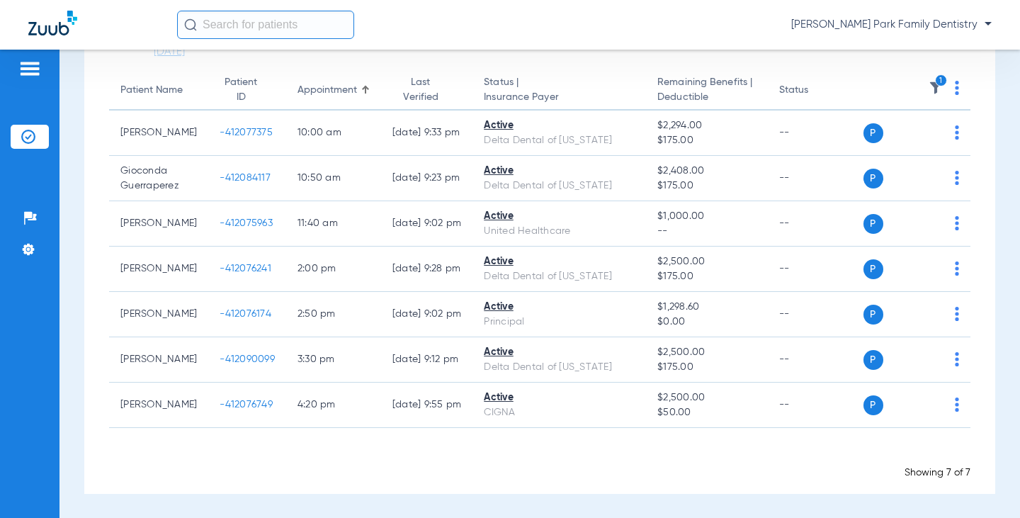
scroll to position [125, 0]
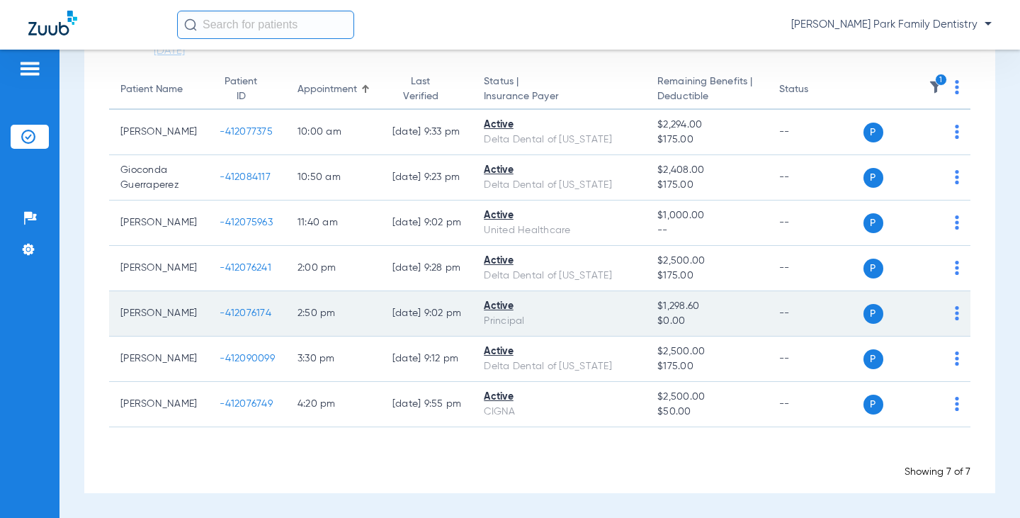
click at [247, 315] on span "-412076174" at bounding box center [246, 313] width 52 height 10
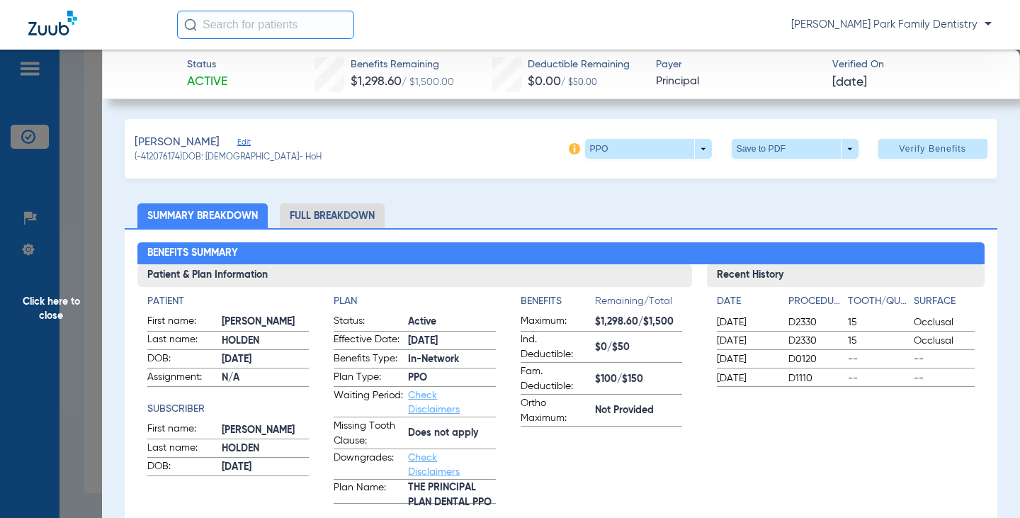
click at [72, 303] on span "Click here to close" at bounding box center [51, 309] width 102 height 518
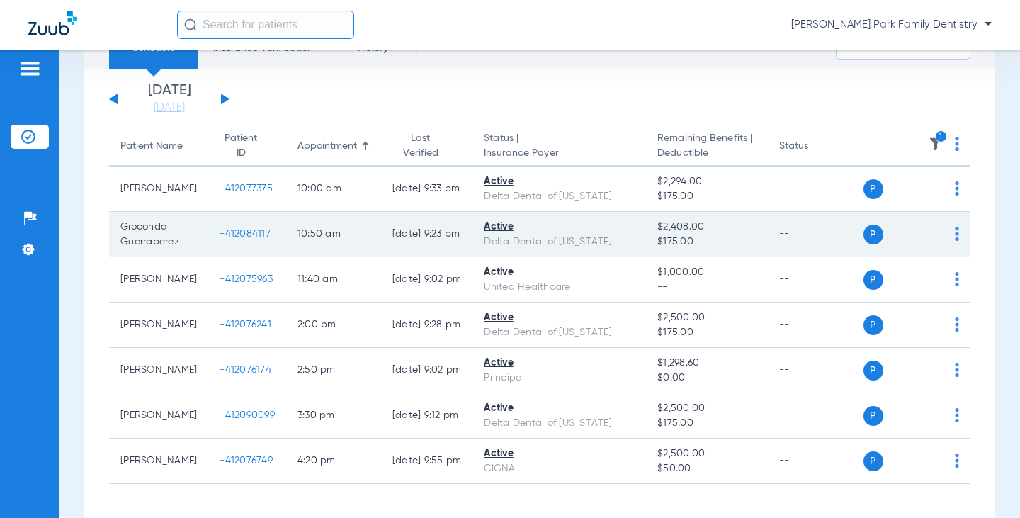
scroll to position [0, 0]
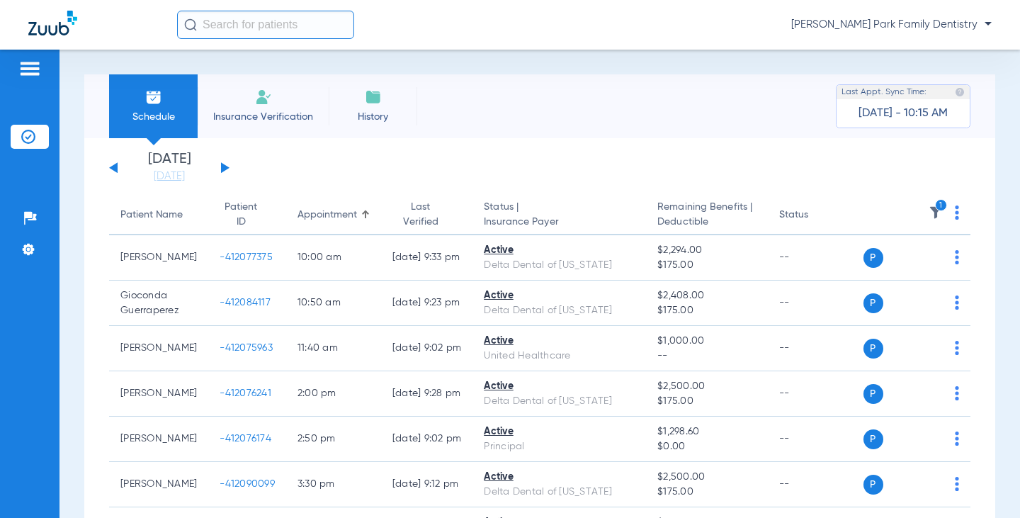
click at [930, 212] on img at bounding box center [936, 212] width 14 height 14
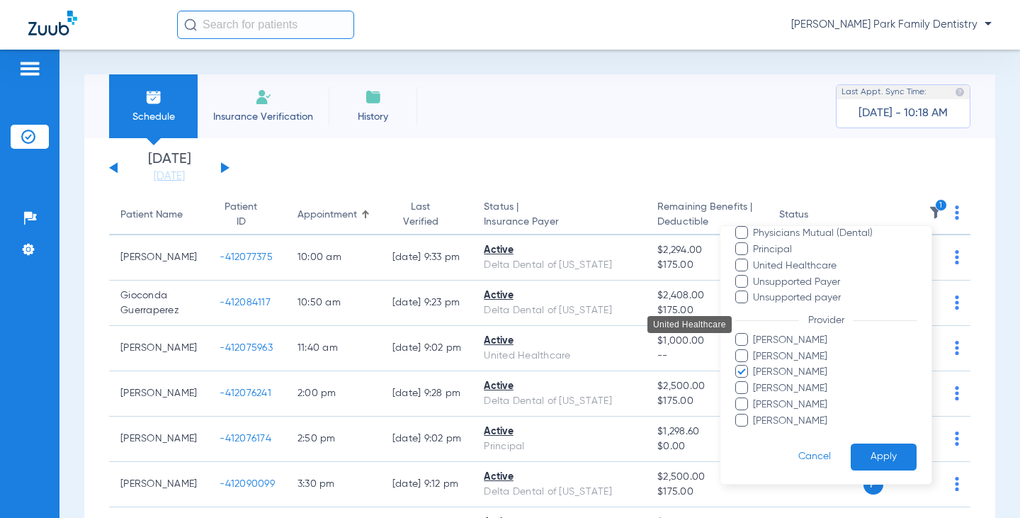
scroll to position [322, 0]
click at [740, 354] on span at bounding box center [741, 354] width 13 height 13
click at [755, 365] on input "[PERSON_NAME]" at bounding box center [755, 365] width 0 height 0
click at [740, 365] on span at bounding box center [741, 369] width 13 height 13
click at [755, 380] on input "[PERSON_NAME]" at bounding box center [755, 380] width 0 height 0
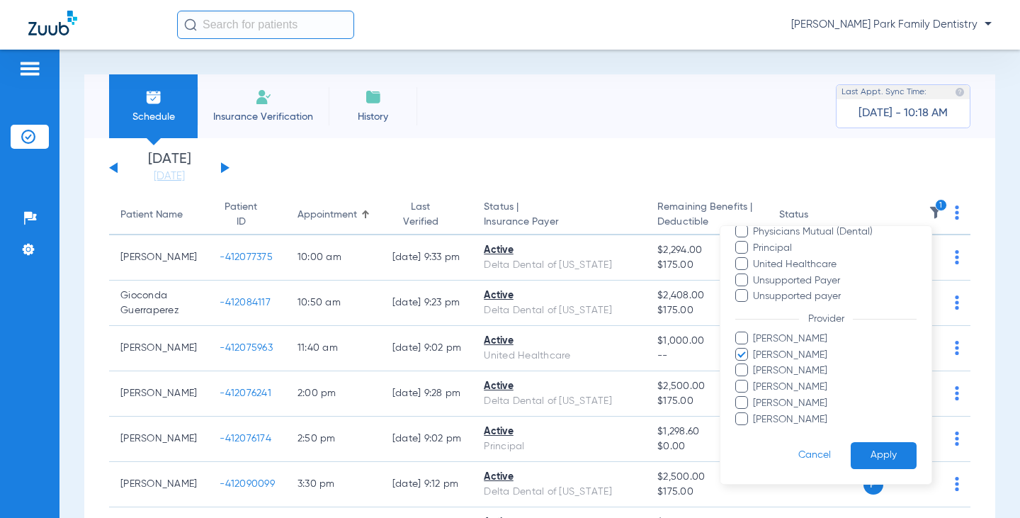
click at [872, 453] on button "Apply" at bounding box center [884, 456] width 66 height 28
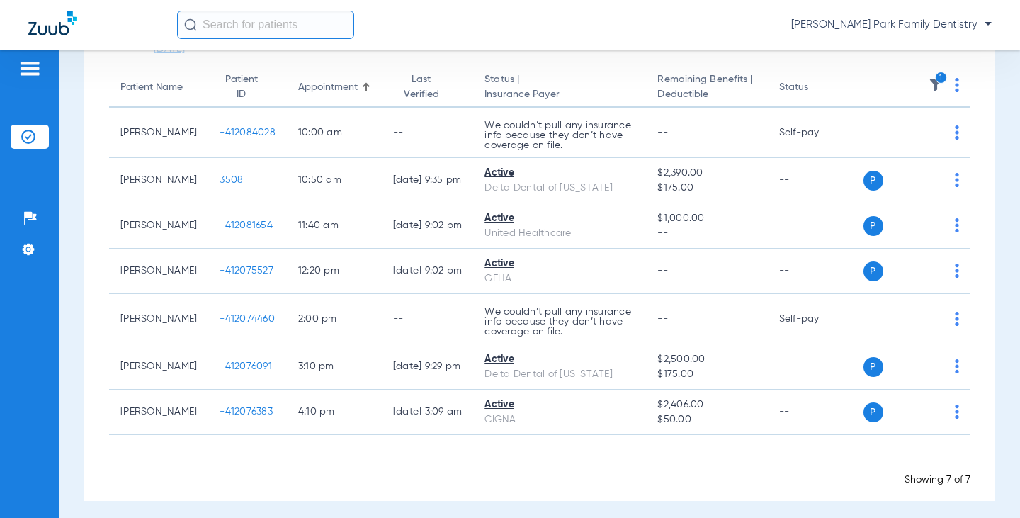
scroll to position [142, 0]
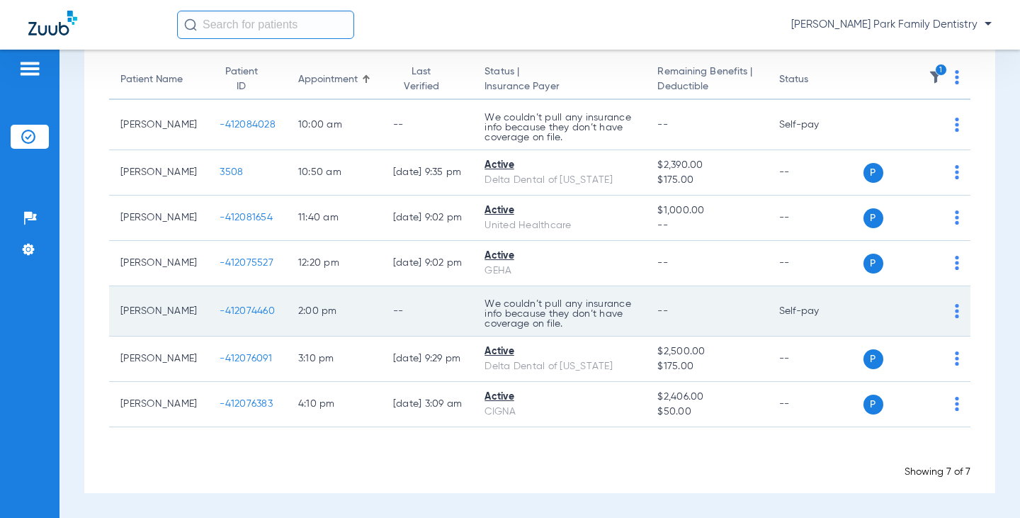
click at [246, 317] on td "-412074460" at bounding box center [247, 311] width 79 height 50
click at [242, 311] on span "-412074460" at bounding box center [247, 311] width 55 height 10
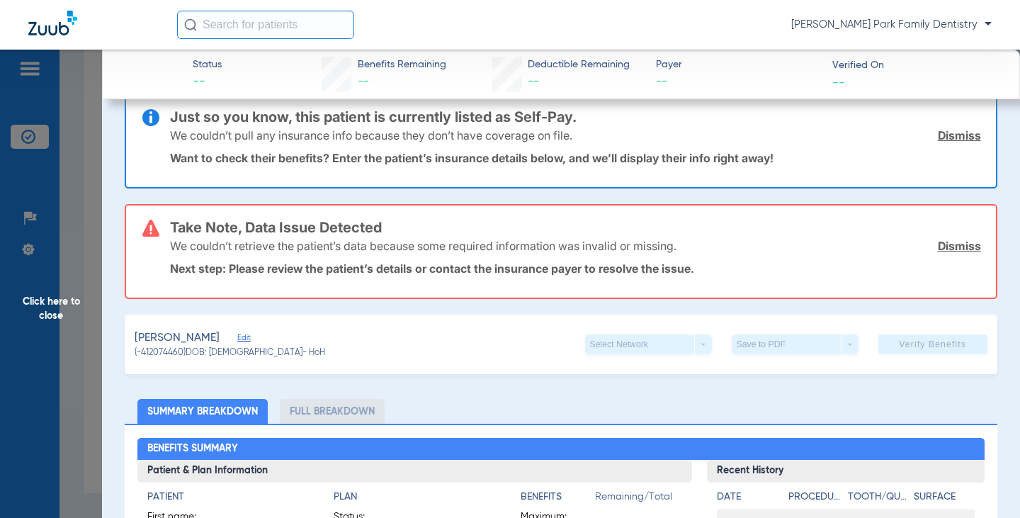
scroll to position [0, 0]
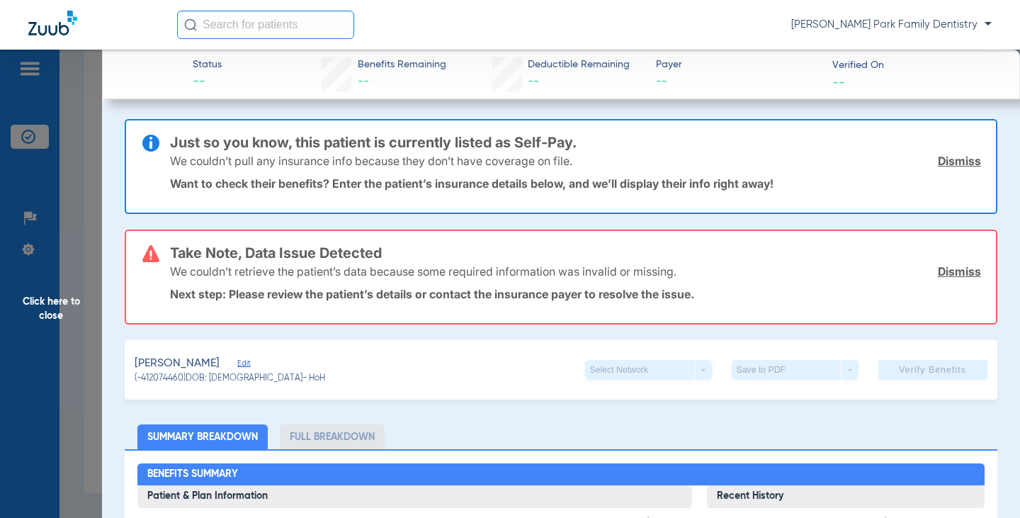
click at [58, 317] on span "Click here to close" at bounding box center [51, 309] width 102 height 518
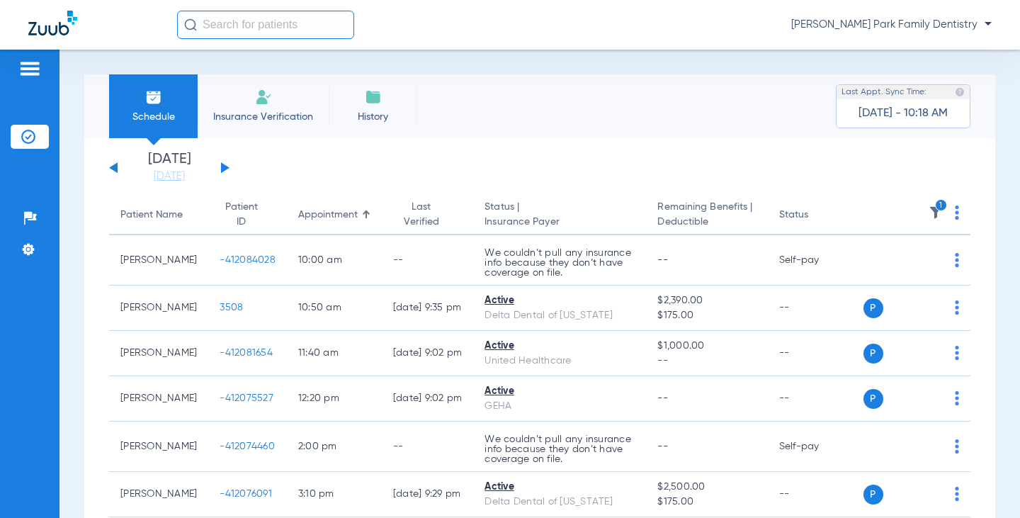
click at [227, 168] on button at bounding box center [225, 167] width 9 height 11
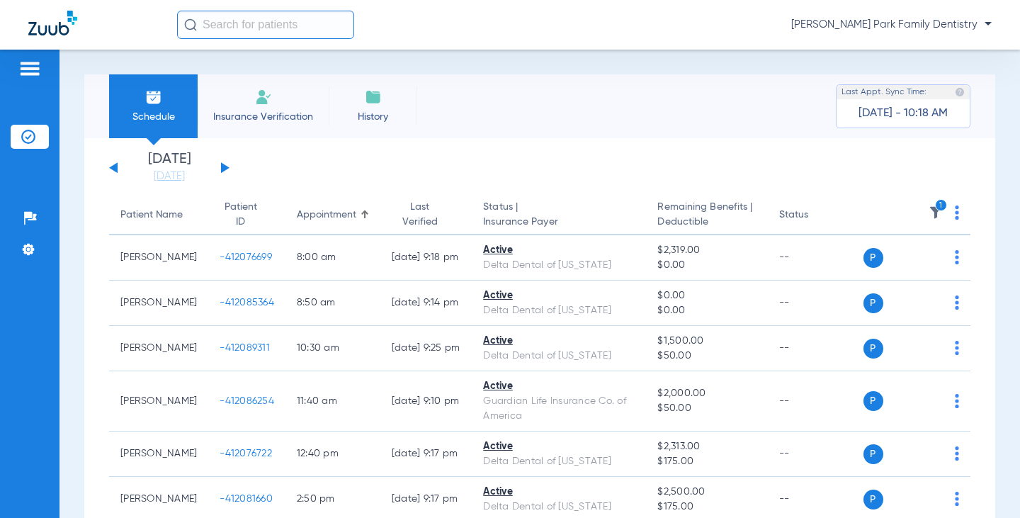
click at [929, 215] on img at bounding box center [936, 212] width 14 height 14
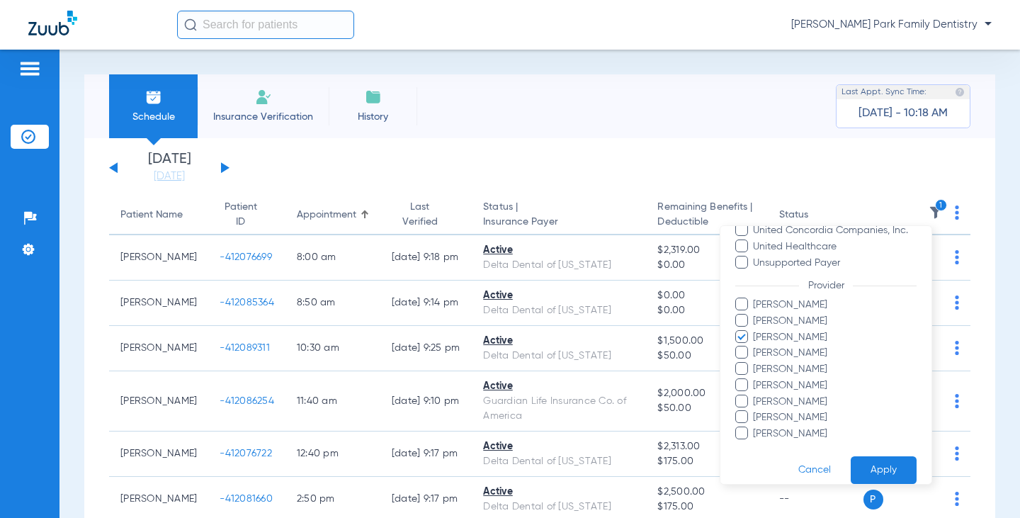
scroll to position [419, 0]
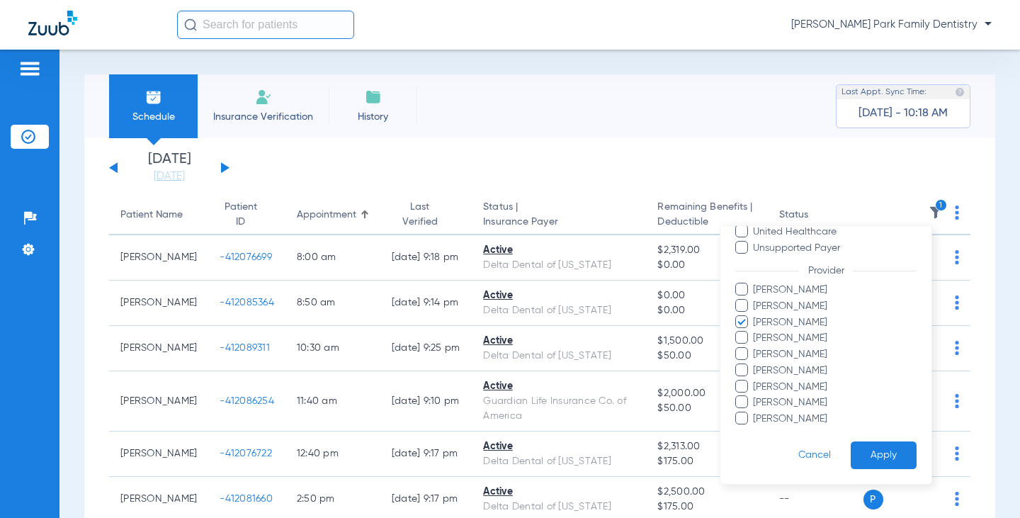
click at [762, 395] on span "[PERSON_NAME]" at bounding box center [834, 402] width 164 height 15
click at [755, 412] on input "[PERSON_NAME]" at bounding box center [755, 412] width 0 height 0
click at [754, 326] on span "[PERSON_NAME]" at bounding box center [834, 322] width 164 height 15
click at [755, 332] on input "[PERSON_NAME]" at bounding box center [755, 332] width 0 height 0
click at [875, 454] on button "Apply" at bounding box center [884, 455] width 66 height 28
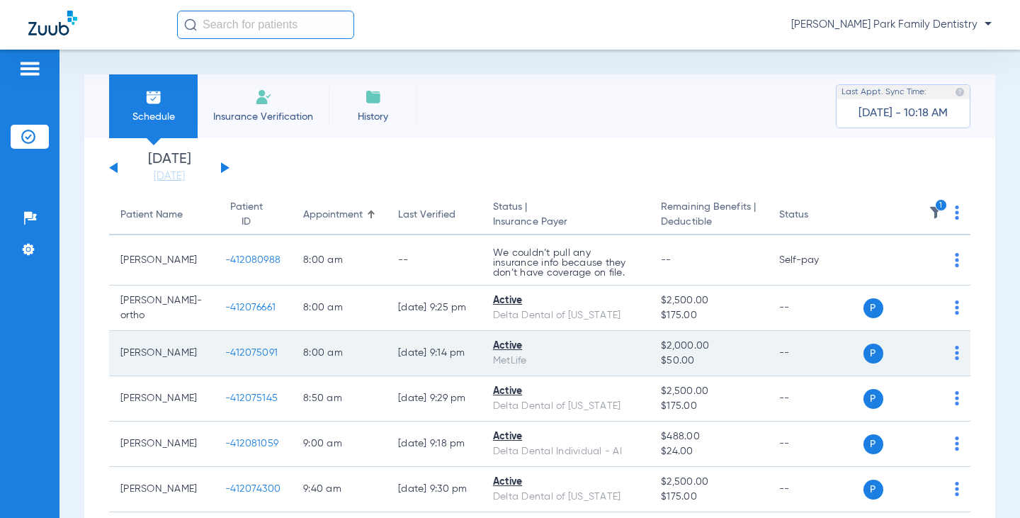
click at [245, 358] on span "-412075091" at bounding box center [251, 353] width 53 height 10
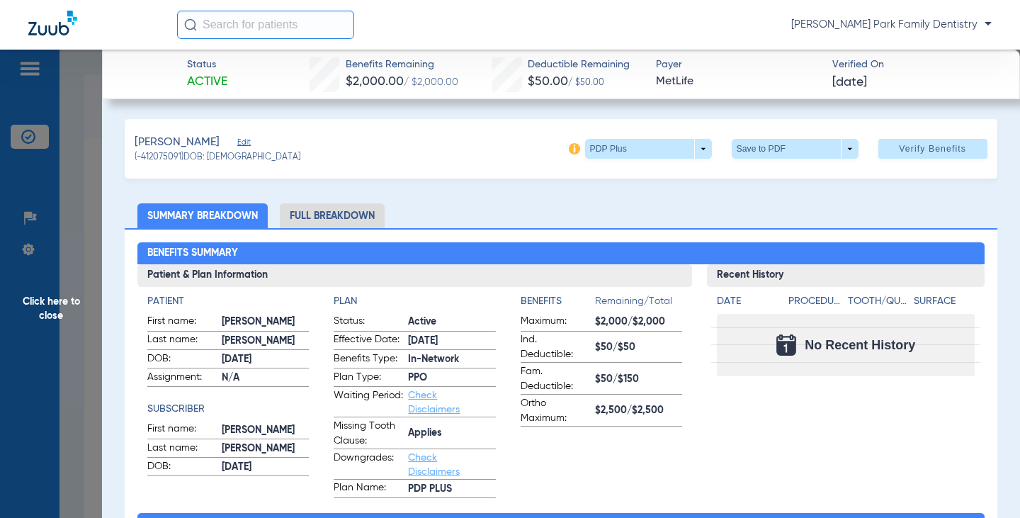
click at [65, 309] on span "Click here to close" at bounding box center [51, 309] width 102 height 518
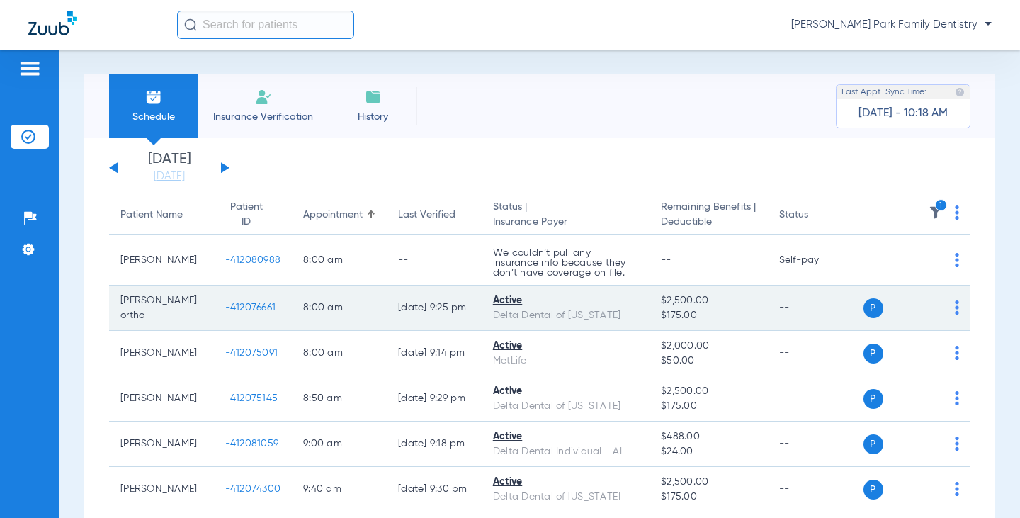
click at [228, 312] on span "-412076661" at bounding box center [250, 308] width 51 height 10
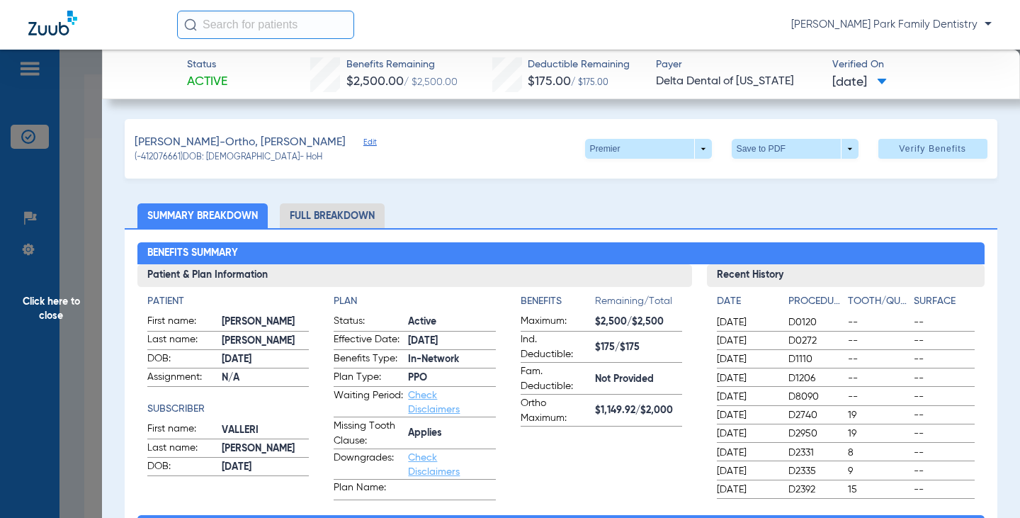
click at [71, 298] on span "Click here to close" at bounding box center [51, 309] width 102 height 518
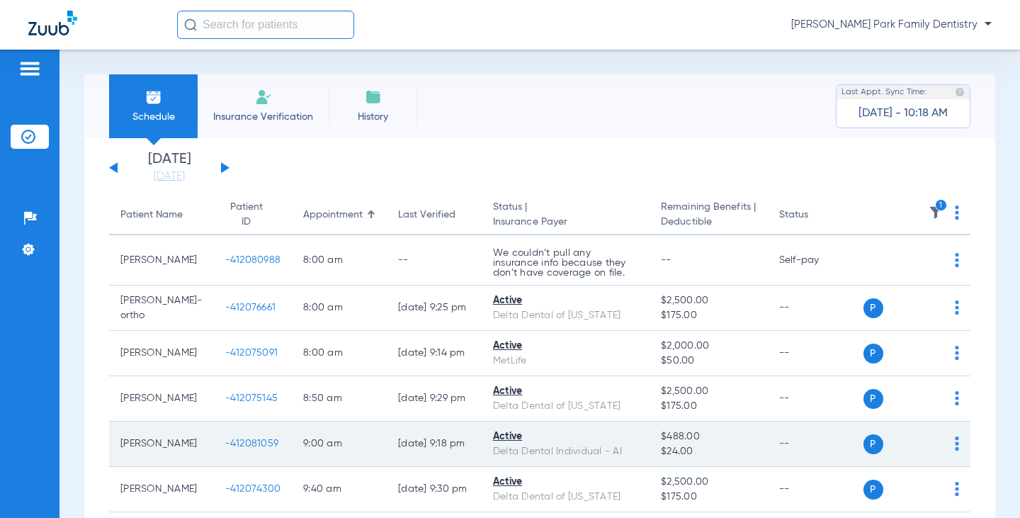
click at [225, 449] on span "-412081059" at bounding box center [252, 444] width 54 height 10
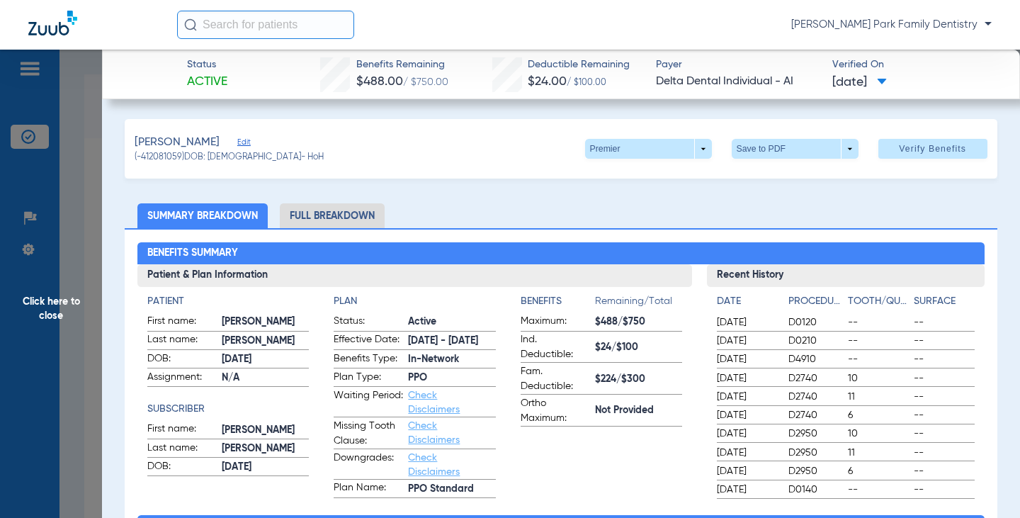
click at [37, 295] on span "Click here to close" at bounding box center [51, 309] width 102 height 518
